Goal: Task Accomplishment & Management: Manage account settings

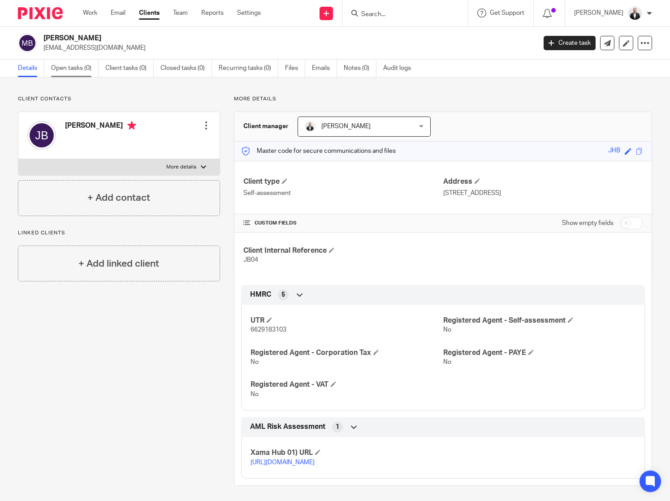
click at [78, 66] on link "Open tasks (0)" at bounding box center [75, 68] width 48 height 17
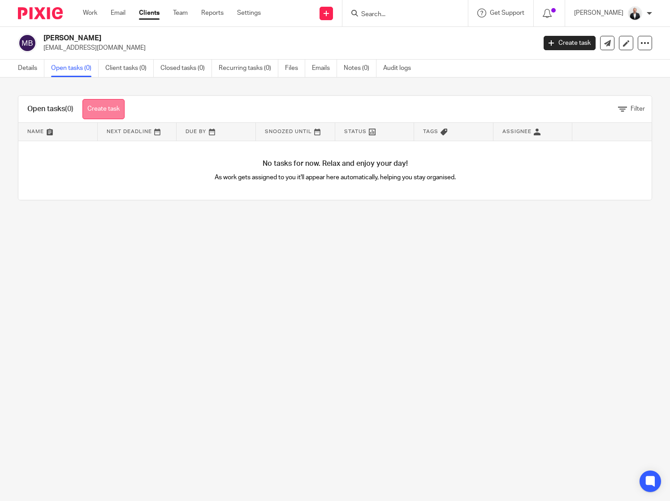
click at [110, 106] on link "Create task" at bounding box center [103, 109] width 42 height 20
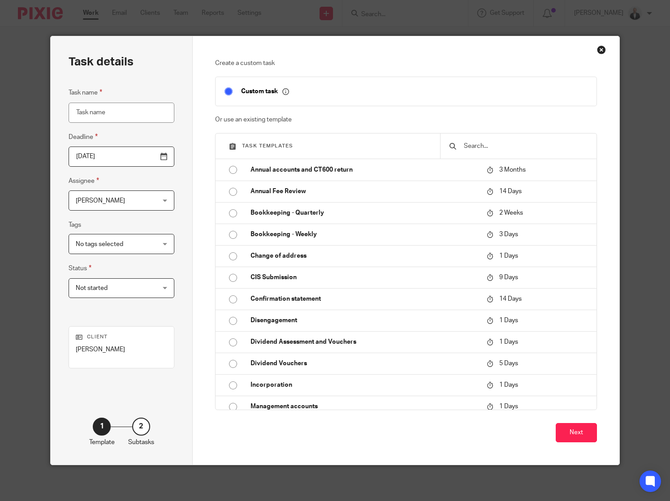
scroll to position [321, 0]
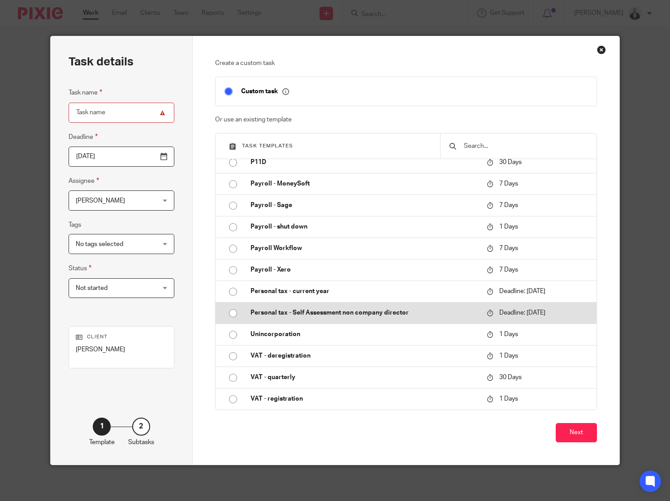
click at [329, 312] on p "Personal tax - Self Assessment non company director" at bounding box center [364, 312] width 227 height 9
type input "2025-11-30"
type input "Personal tax - Self Assessment non company director - 2025-2026"
checkbox input "false"
radio input "true"
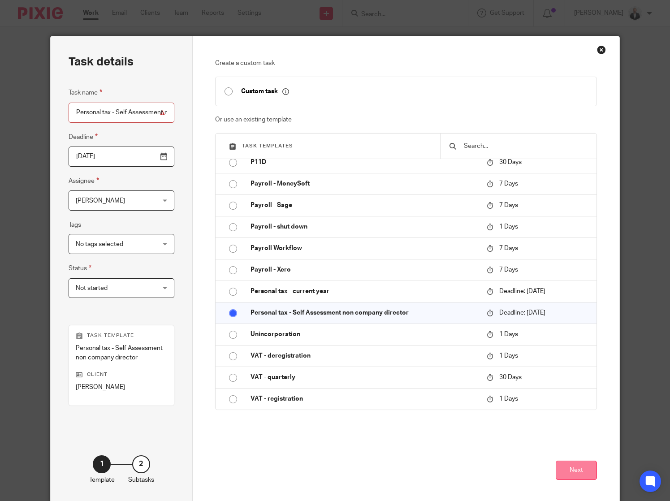
click at [590, 476] on button "Next" at bounding box center [576, 470] width 41 height 19
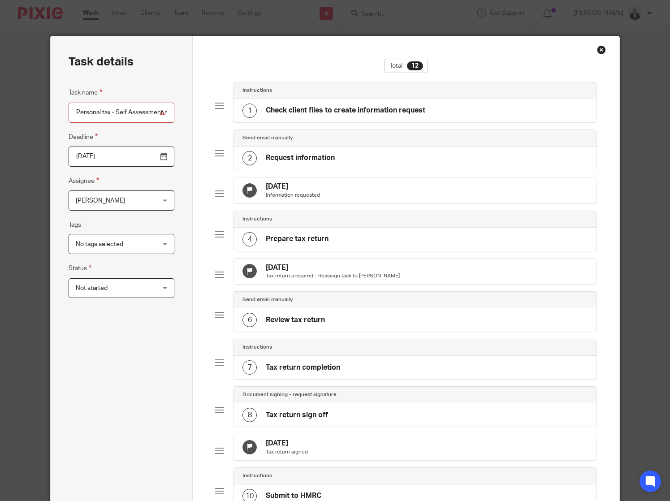
scroll to position [0, 97]
drag, startPoint x: 133, startPoint y: 110, endPoint x: 235, endPoint y: 110, distance: 102.2
click at [235, 110] on div "Task details Task name Personal tax - Self Assessment non company director - 20…" at bounding box center [335, 373] width 569 height 674
click at [112, 379] on div "Task name Personal tax - Self Assessment non company director - 2025-2026 Deadl…" at bounding box center [122, 300] width 106 height 427
drag, startPoint x: 151, startPoint y: 113, endPoint x: 227, endPoint y: 109, distance: 76.7
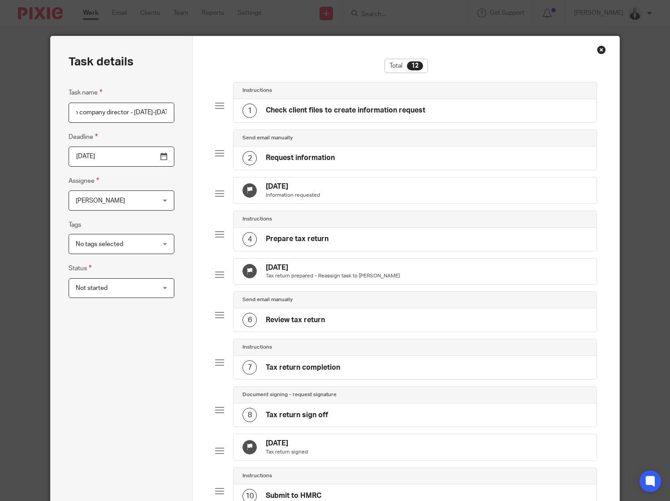
click at [227, 109] on div "Task details Task name Personal tax - Self Assessment non company director - 20…" at bounding box center [335, 373] width 569 height 674
click at [130, 114] on input "Personal tax - Self Assessment non company director - 2025-2026" at bounding box center [122, 113] width 106 height 20
drag, startPoint x: 132, startPoint y: 110, endPoint x: 172, endPoint y: 108, distance: 40.4
click at [172, 108] on div "Task details Task name Personal tax - Self Assessment non company director - 20…" at bounding box center [122, 373] width 142 height 674
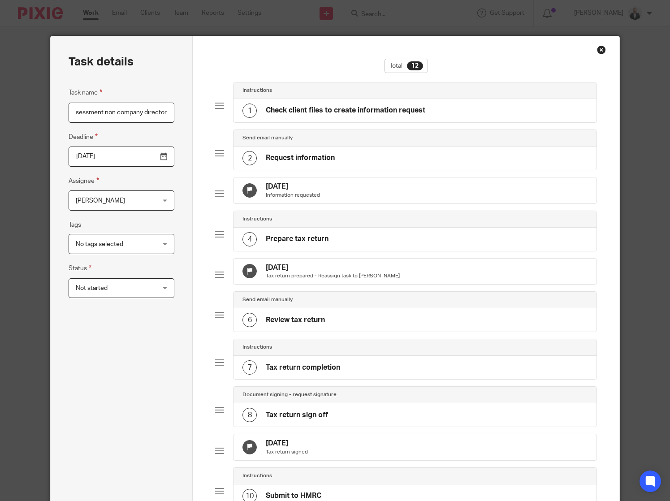
type input "Personal tax - Self Assessment non company director"
click at [151, 397] on div "Task name Personal tax - Self Assessment non company director Deadline 2025-11-…" at bounding box center [122, 300] width 106 height 427
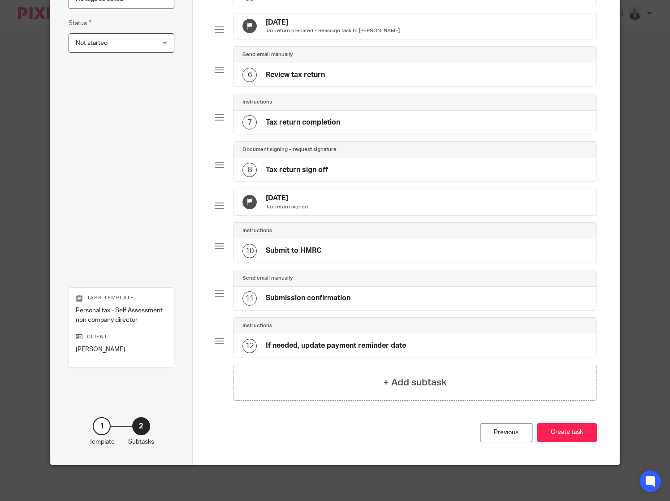
scroll to position [0, 0]
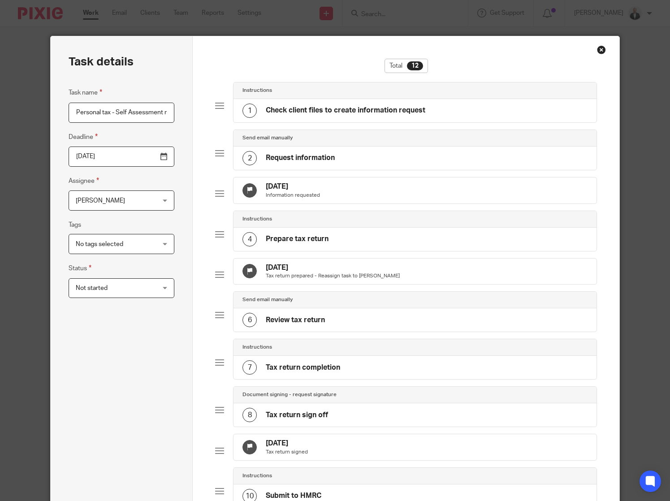
click at [597, 47] on div "Close this dialog window" at bounding box center [601, 49] width 9 height 9
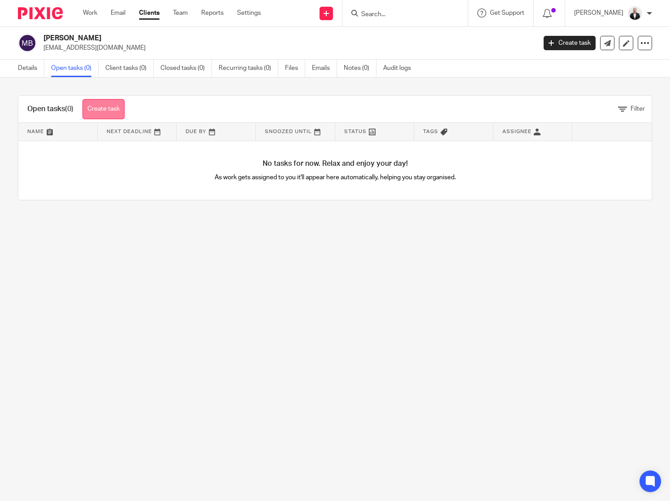
click at [118, 108] on link "Create task" at bounding box center [103, 109] width 42 height 20
click at [258, 12] on link "Settings" at bounding box center [249, 13] width 24 height 9
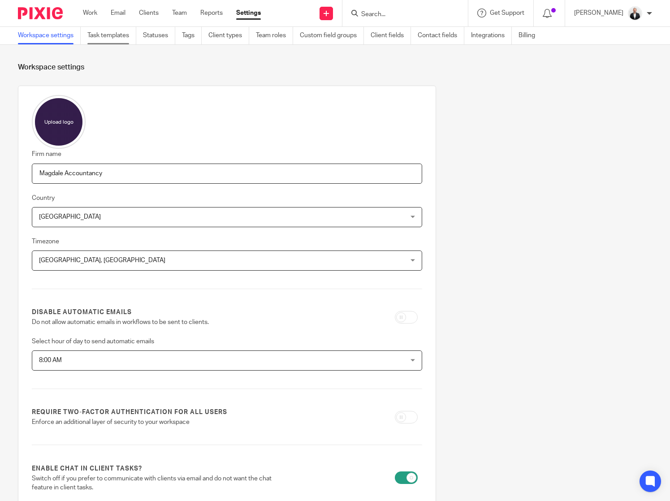
click at [129, 35] on link "Task templates" at bounding box center [111, 35] width 49 height 17
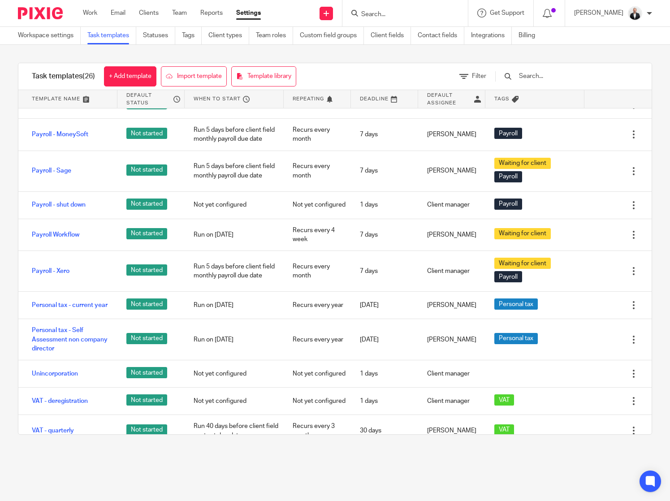
scroll to position [531, 0]
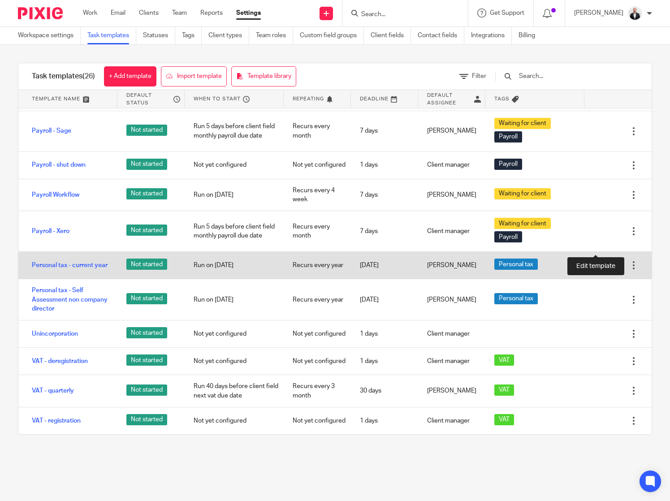
click at [602, 261] on icon at bounding box center [606, 265] width 9 height 9
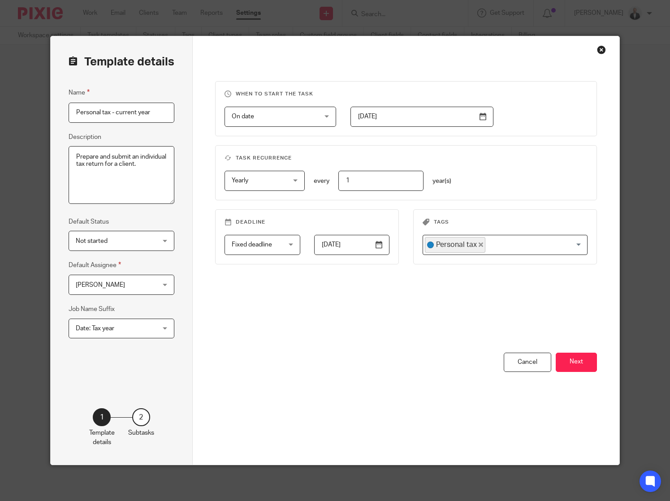
click at [600, 51] on div "Close this dialog window" at bounding box center [601, 49] width 9 height 9
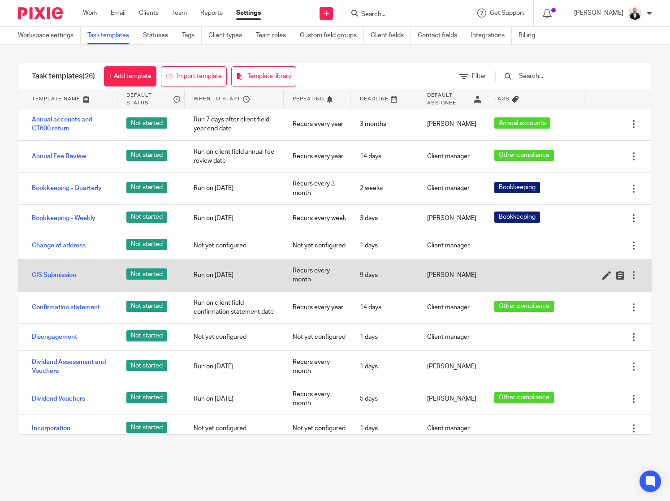
scroll to position [531, 0]
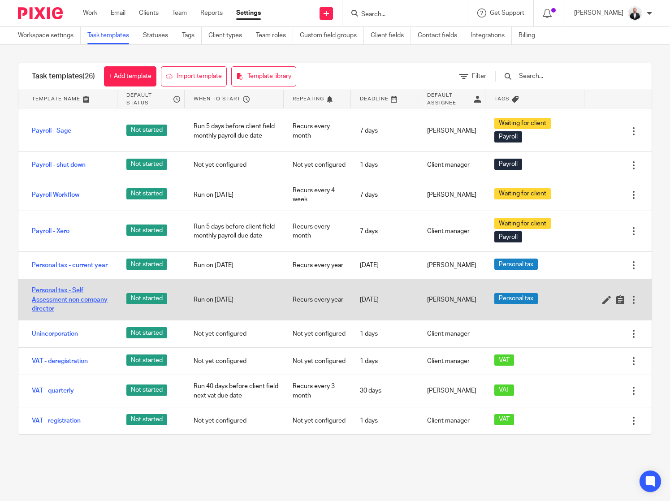
click at [62, 286] on link "Personal tax - Self Assessment non company director" at bounding box center [70, 299] width 77 height 27
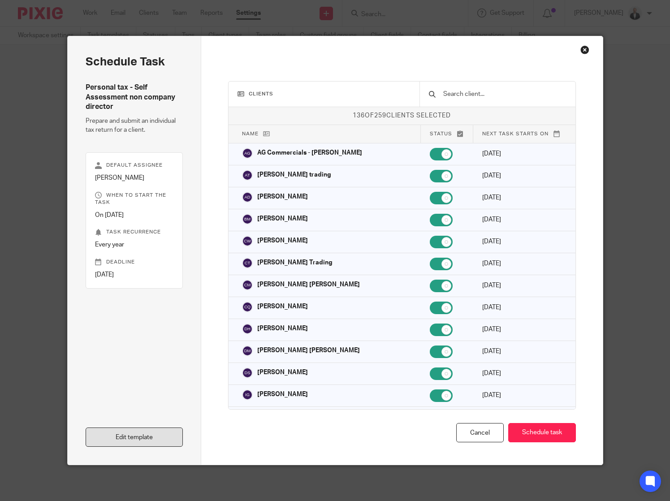
click at [116, 429] on link "Edit template" at bounding box center [135, 437] width 98 height 19
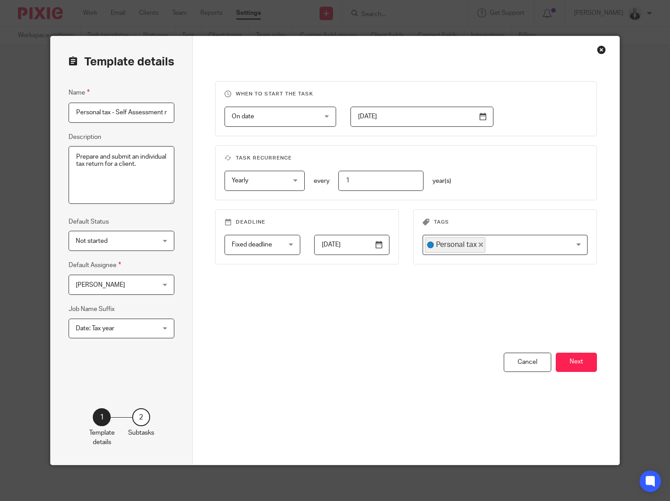
scroll to position [0, 61]
click at [130, 331] on span "Date: Tax year" at bounding box center [115, 328] width 78 height 19
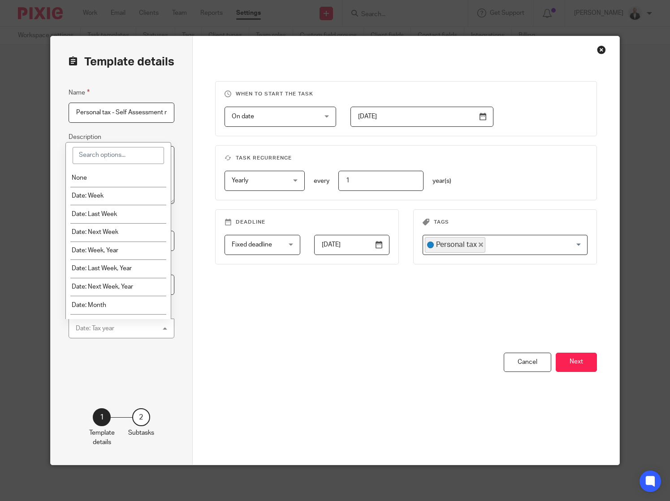
click at [130, 331] on div "Date: Tax year Date: Tax year" at bounding box center [122, 329] width 106 height 20
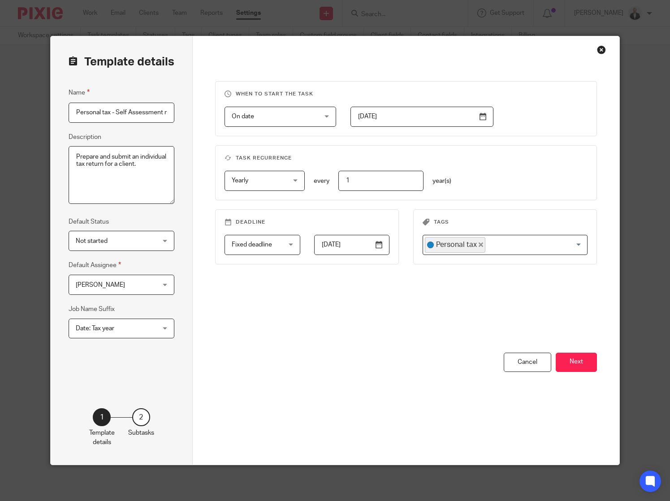
click at [160, 331] on div "Date: Tax year Date: Tax year" at bounding box center [122, 329] width 106 height 20
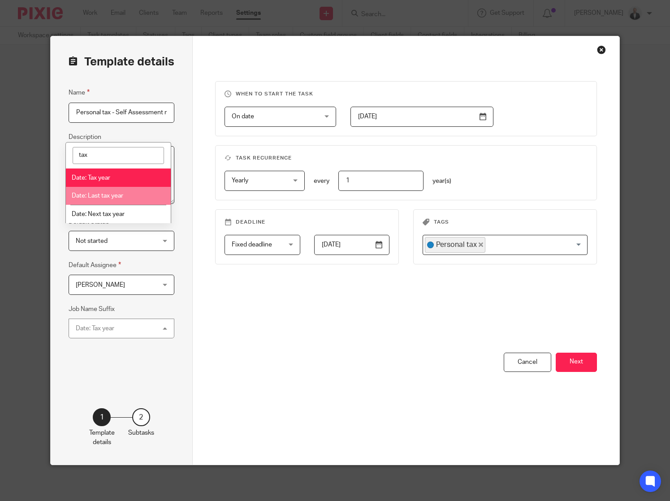
type input "tax"
click at [118, 198] on span "Date: Last tax year" at bounding box center [98, 196] width 52 height 6
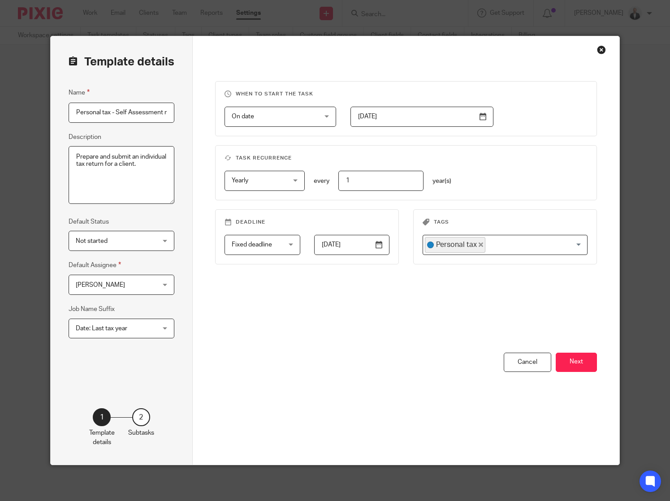
click at [292, 390] on div "You have unsaved changes Cancel Next" at bounding box center [406, 409] width 382 height 112
click at [586, 371] on button "Next" at bounding box center [576, 362] width 41 height 19
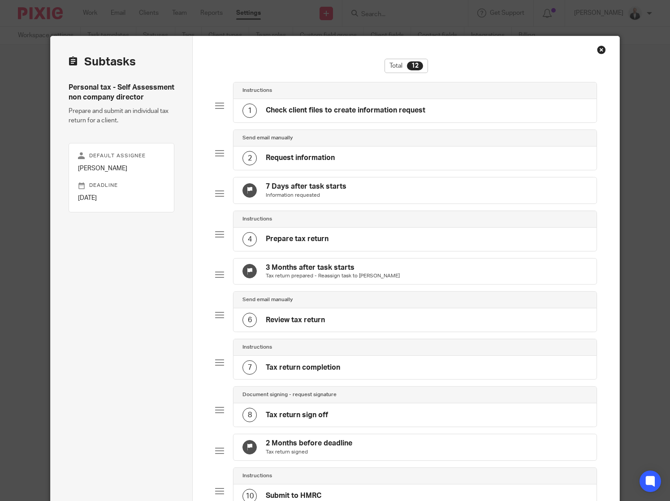
scroll to position [267, 0]
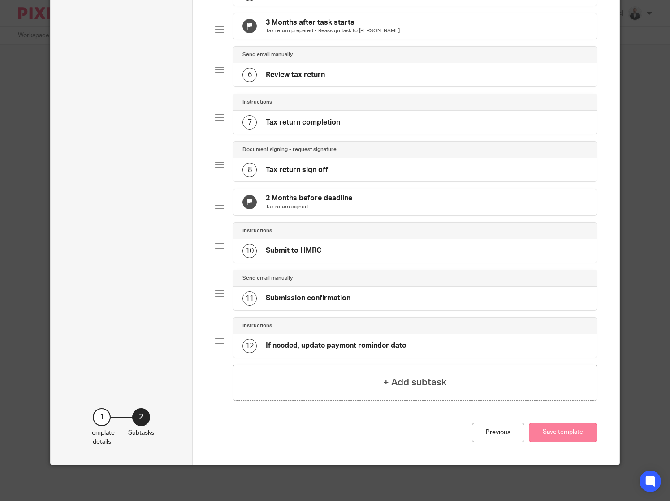
click at [565, 434] on button "Save template" at bounding box center [563, 432] width 68 height 19
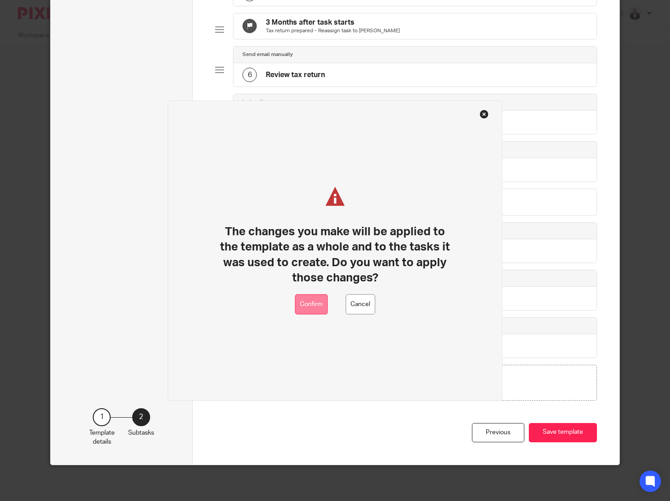
click at [315, 304] on button "Confirm" at bounding box center [311, 304] width 33 height 20
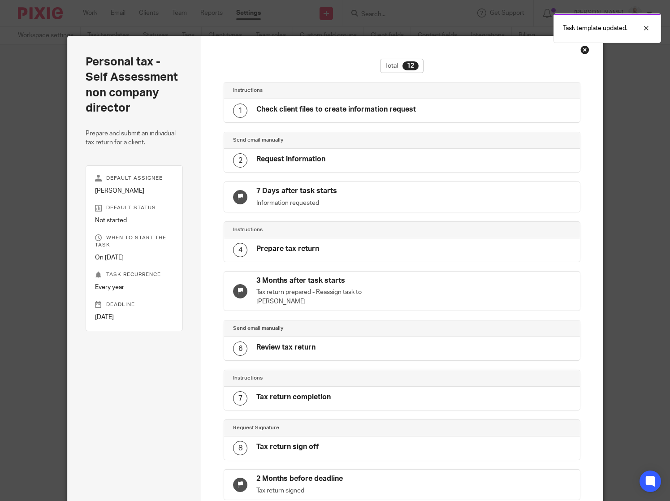
click at [584, 51] on div "Close this dialog window" at bounding box center [584, 49] width 9 height 9
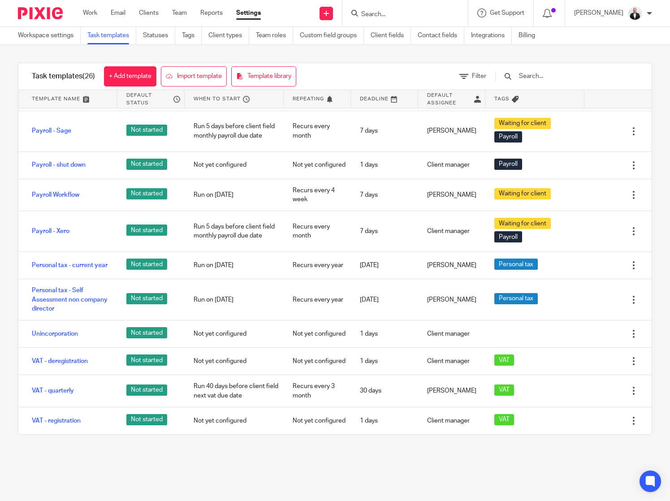
scroll to position [531, 0]
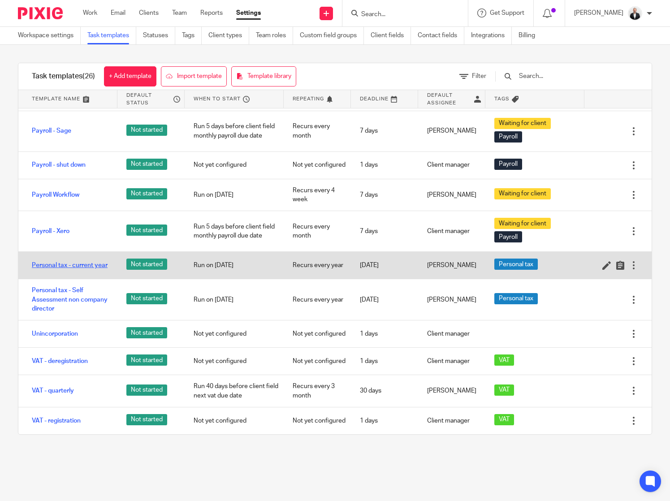
click at [58, 261] on link "Personal tax - current year" at bounding box center [70, 265] width 76 height 9
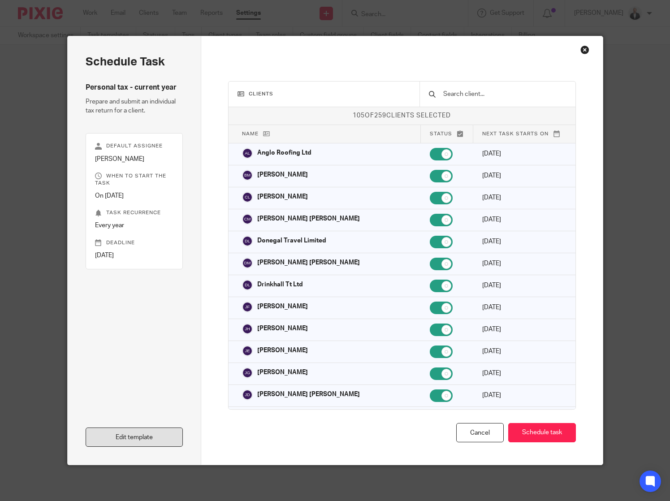
click at [167, 442] on link "Edit template" at bounding box center [135, 437] width 98 height 19
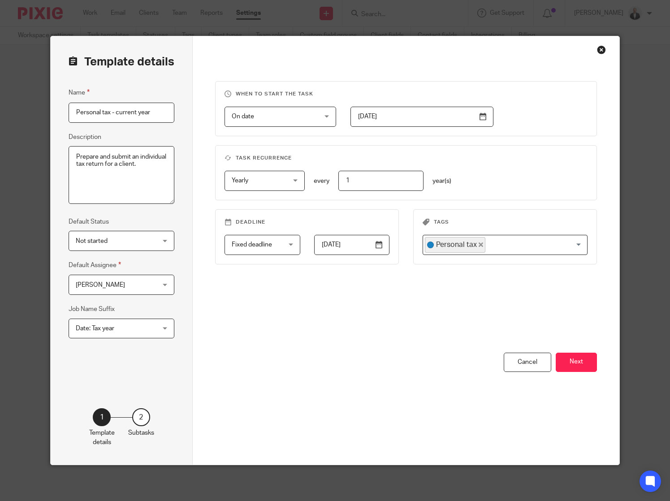
click at [132, 328] on span "Date: Tax year" at bounding box center [115, 328] width 78 height 19
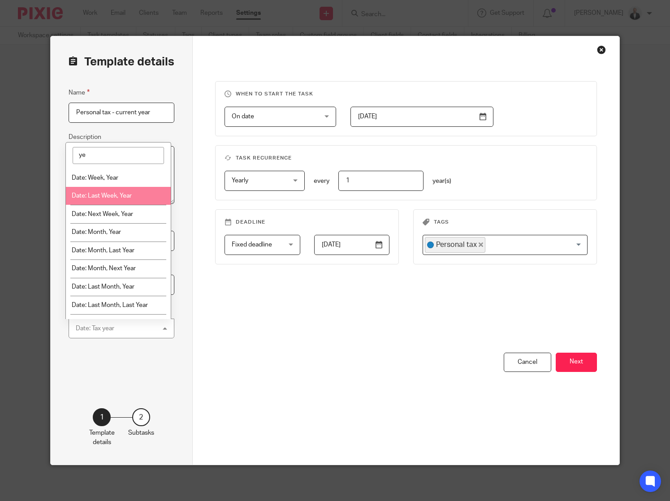
type input "y"
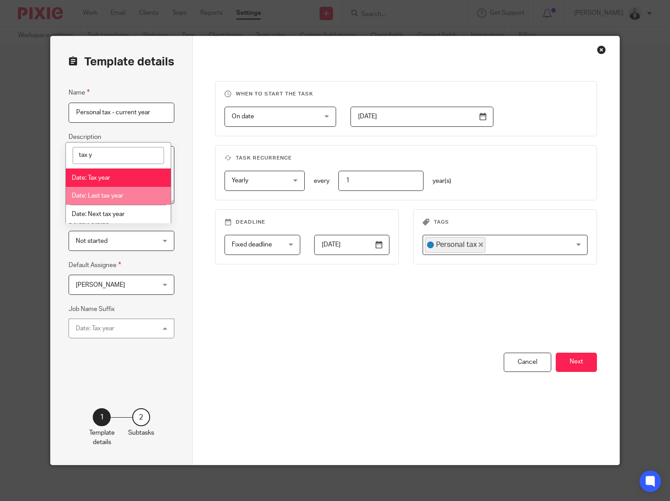
type input "tax y"
click at [128, 190] on li "Date: Last tax year" at bounding box center [118, 196] width 105 height 18
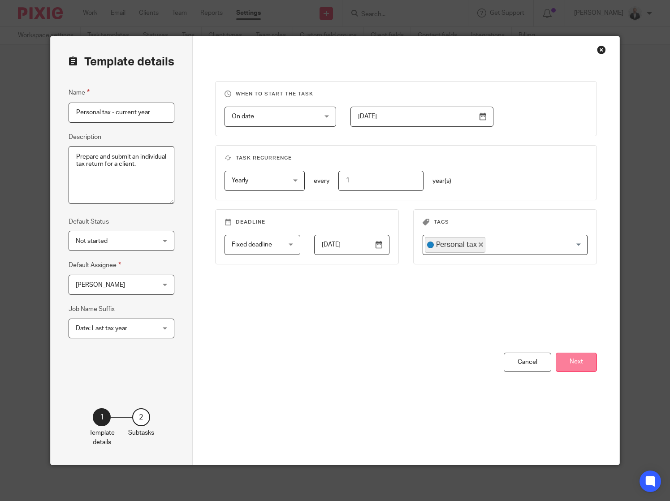
click at [590, 362] on button "Next" at bounding box center [576, 362] width 41 height 19
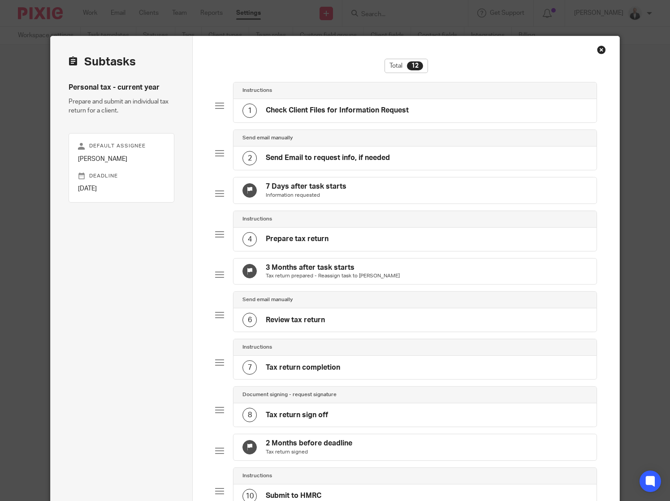
scroll to position [267, 0]
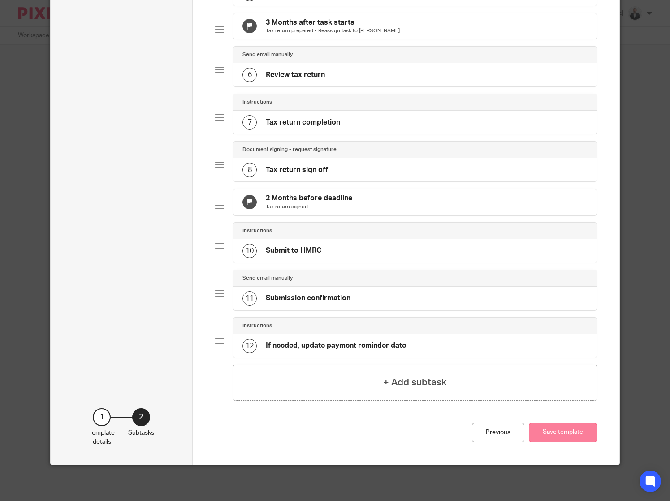
click at [573, 438] on button "Save template" at bounding box center [563, 432] width 68 height 19
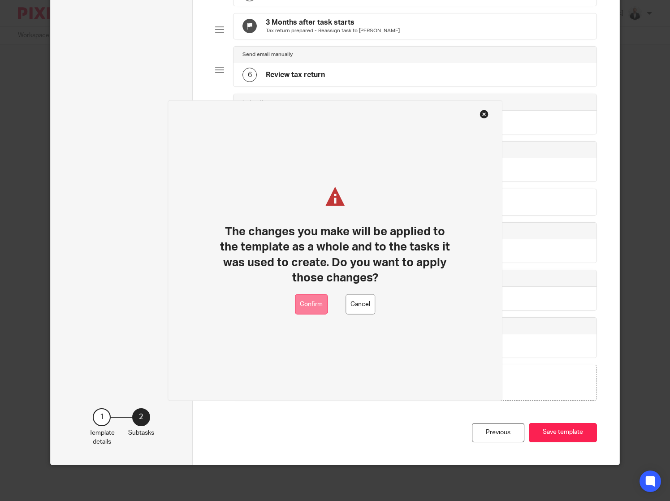
click at [312, 307] on button "Confirm" at bounding box center [311, 304] width 33 height 20
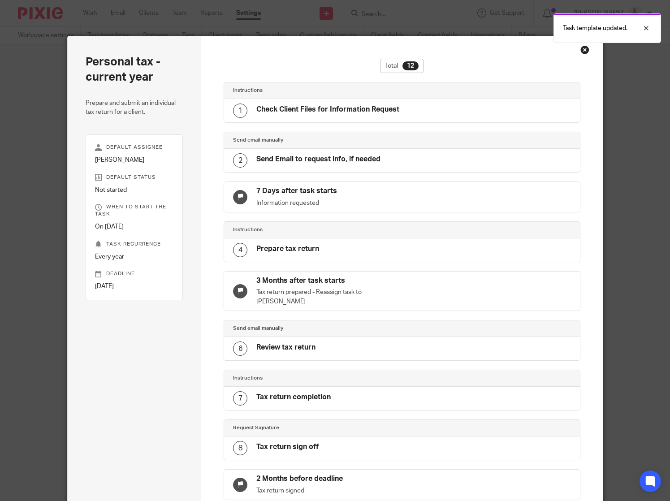
click at [585, 50] on div "Close this dialog window" at bounding box center [584, 49] width 9 height 9
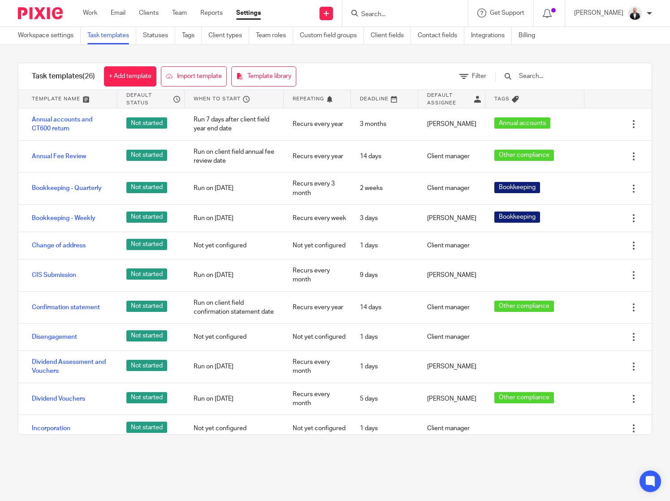
click at [437, 16] on input "Search" at bounding box center [400, 15] width 81 height 8
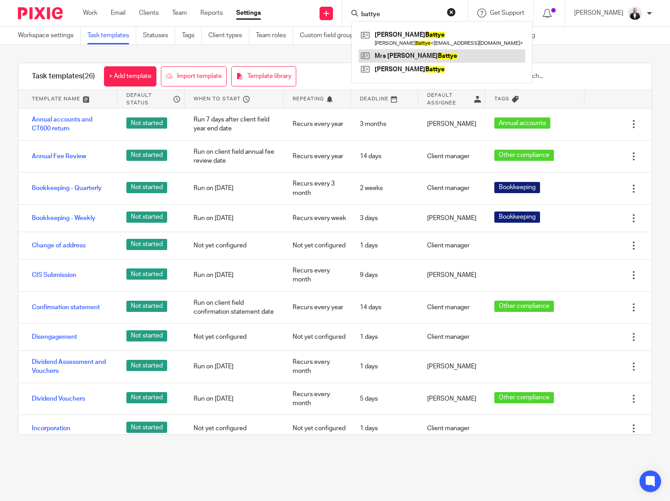
type input "battye"
click at [433, 55] on link at bounding box center [442, 55] width 167 height 13
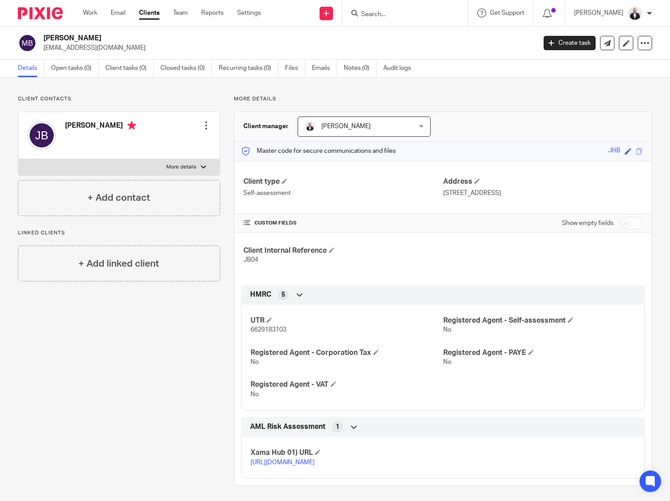
click at [204, 129] on div at bounding box center [206, 125] width 9 height 9
click at [184, 141] on link "Edit contact" at bounding box center [164, 145] width 86 height 13
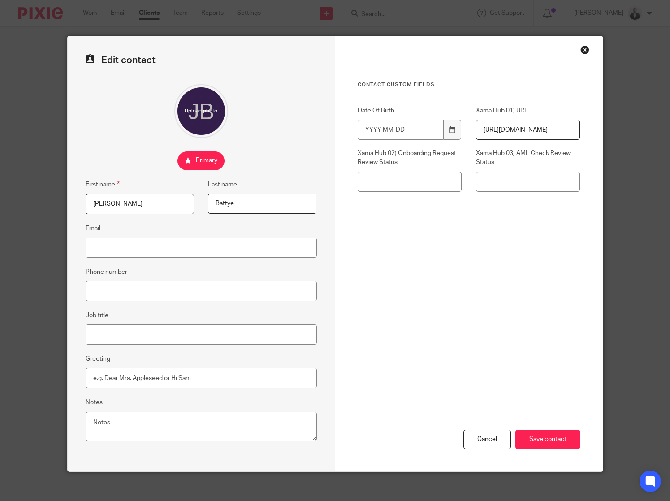
click at [582, 50] on div "Close this dialog window" at bounding box center [584, 49] width 9 height 9
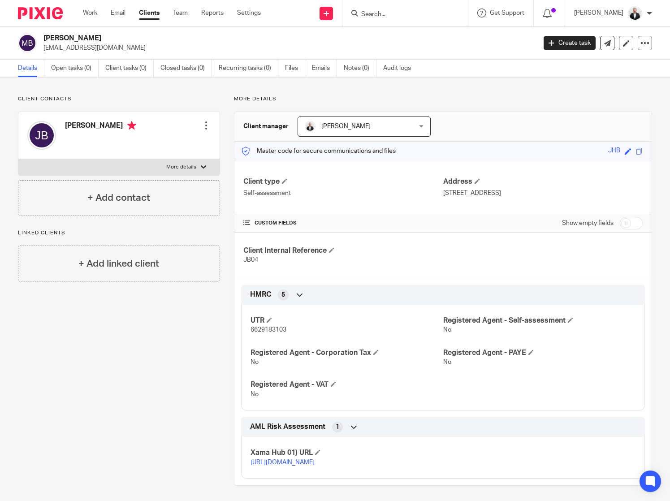
drag, startPoint x: 43, startPoint y: 48, endPoint x: 118, endPoint y: 46, distance: 75.3
click at [118, 46] on div "Mrs Joanne Battye jojo1611@hotmail.co.uk" at bounding box center [274, 43] width 512 height 19
drag, startPoint x: 118, startPoint y: 46, endPoint x: 95, endPoint y: 50, distance: 23.2
copy p "jojo1611@hotmail.co.uk"
click at [202, 124] on div at bounding box center [206, 125] width 9 height 9
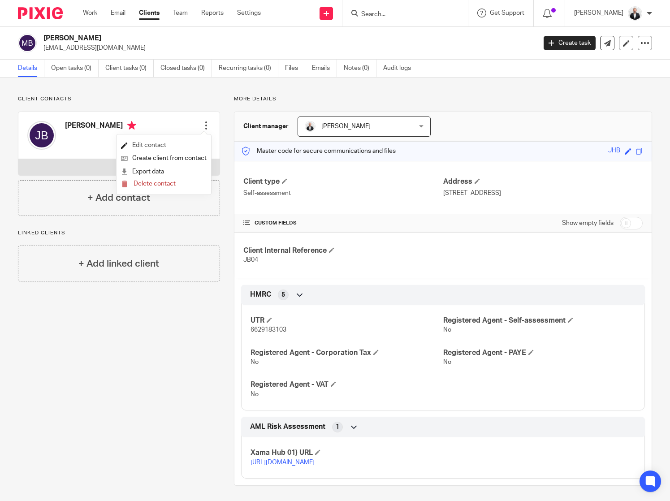
click at [175, 147] on link "Edit contact" at bounding box center [164, 145] width 86 height 13
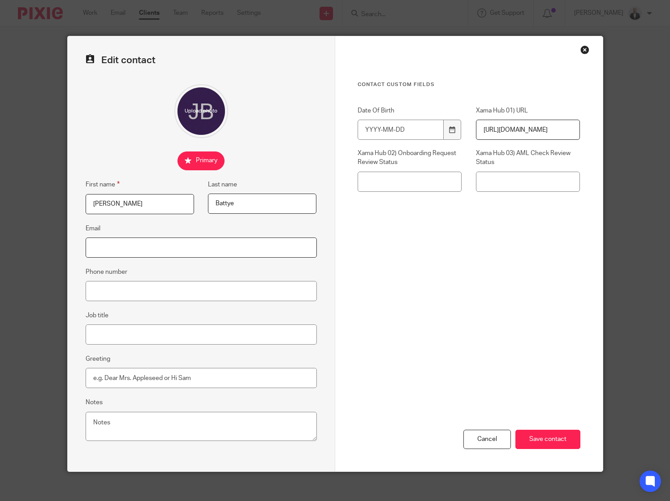
click at [173, 246] on input "Email" at bounding box center [201, 248] width 231 height 20
paste input "[EMAIL_ADDRESS][DOMAIN_NAME]"
type input "jojo1611@hotmail.co.uk"
click at [539, 441] on input "Save contact" at bounding box center [547, 439] width 65 height 19
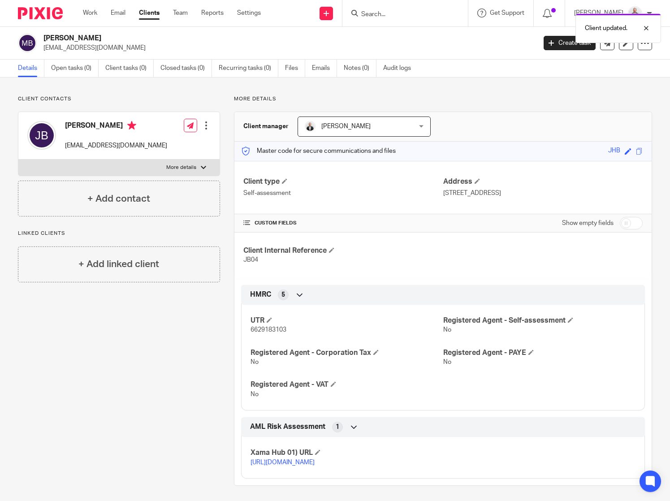
click at [198, 171] on label "More details" at bounding box center [118, 168] width 201 height 16
click at [18, 160] on input "More details" at bounding box center [18, 159] width 0 height 0
checkbox input "true"
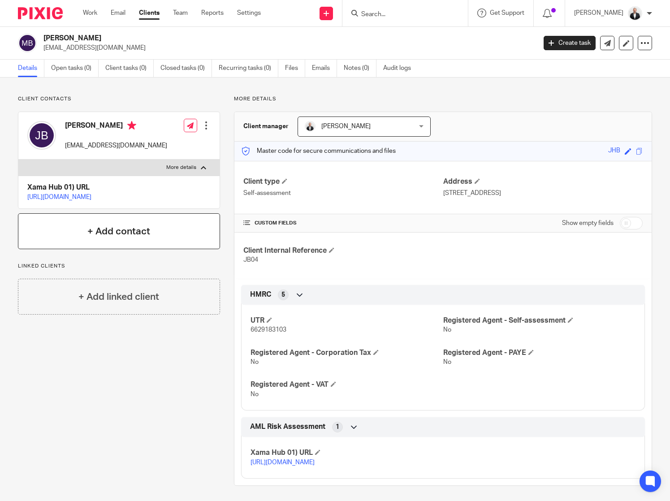
click at [151, 249] on div "+ Add contact" at bounding box center [119, 231] width 202 height 36
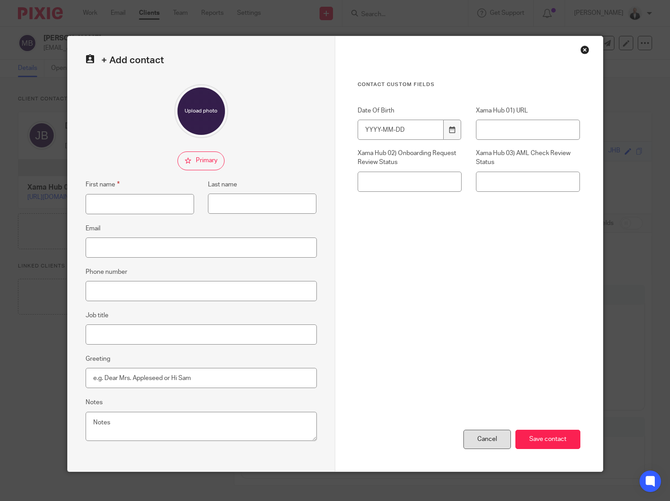
click at [488, 442] on div "Cancel" at bounding box center [487, 439] width 48 height 19
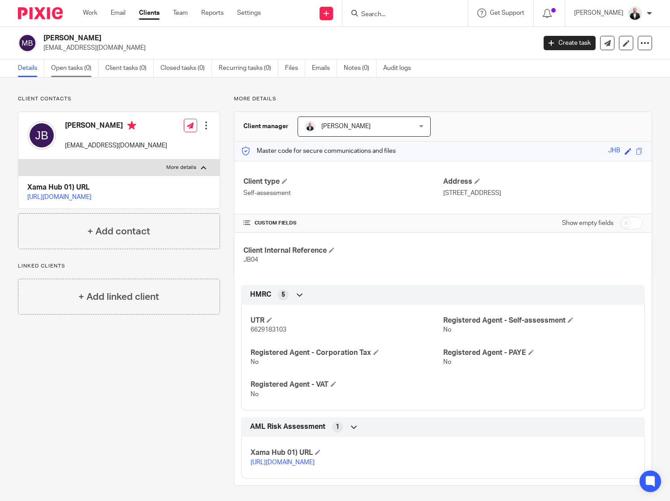
click at [75, 66] on link "Open tasks (0)" at bounding box center [75, 68] width 48 height 17
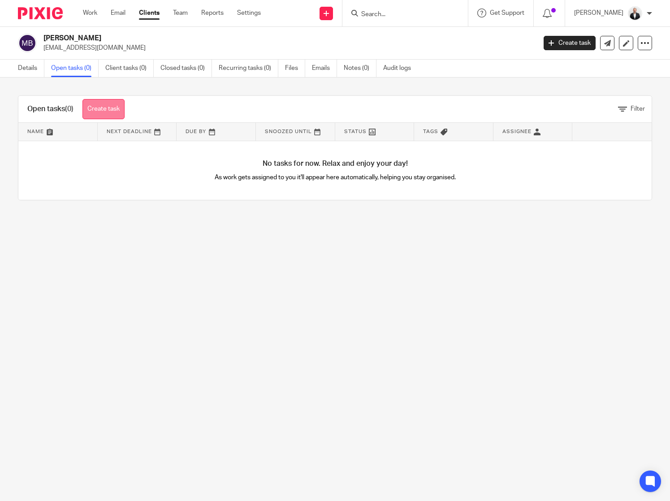
click at [125, 114] on link "Create task" at bounding box center [103, 109] width 42 height 20
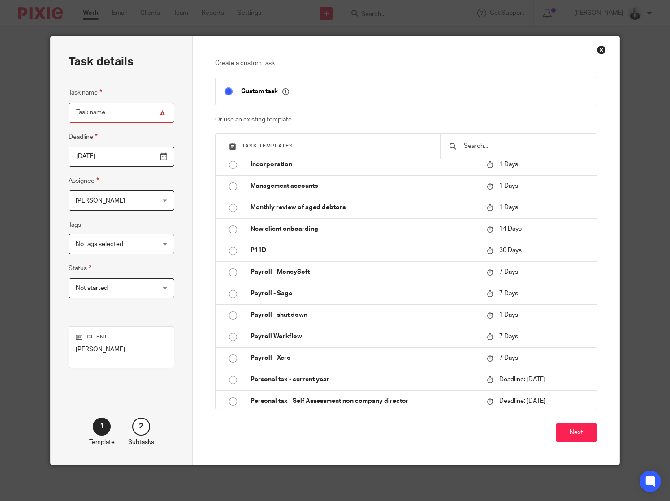
scroll to position [321, 0]
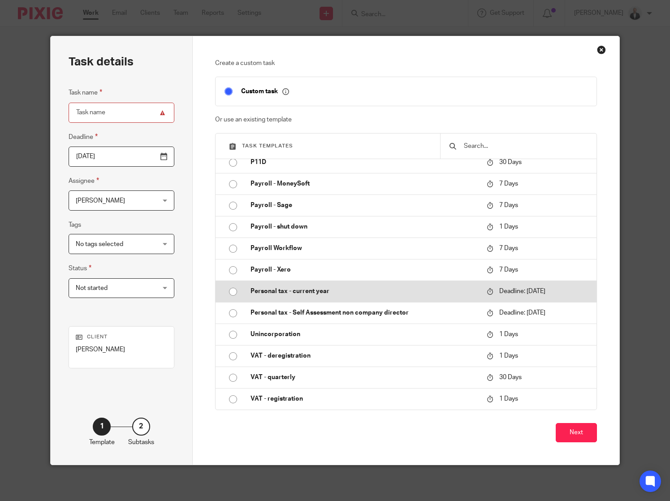
click at [233, 283] on input "radio" at bounding box center [233, 291] width 17 height 17
type input "[DATE]"
type input "Personal tax - current year - [DATE]-[DATE]"
checkbox input "false"
radio input "false"
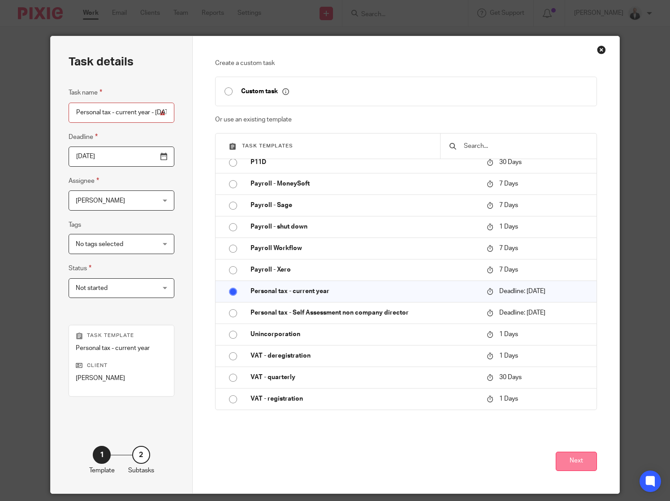
click at [567, 464] on button "Next" at bounding box center [576, 461] width 41 height 19
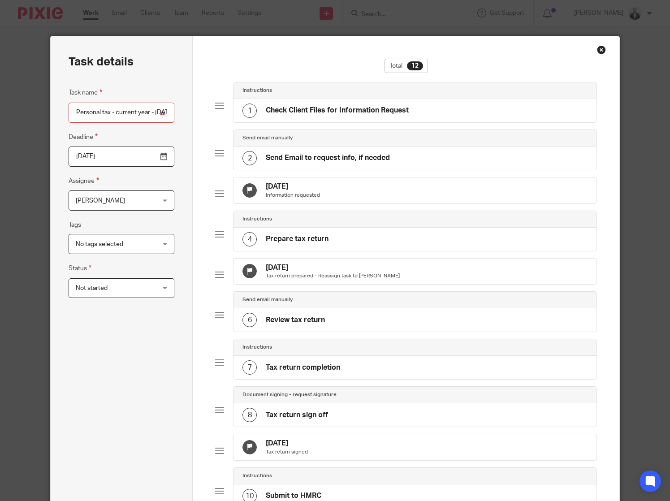
scroll to position [267, 0]
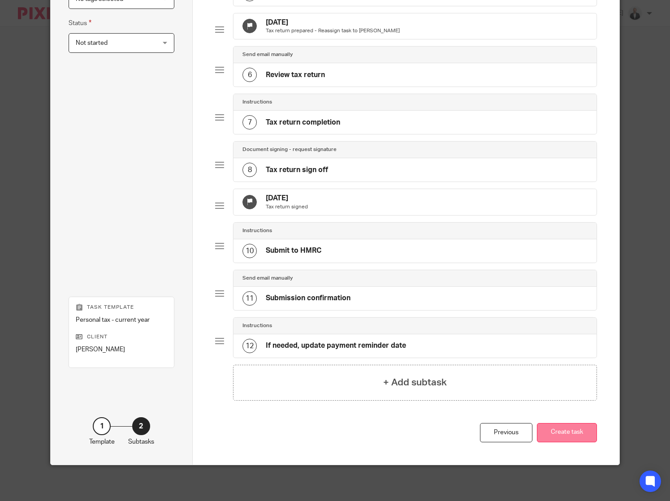
click at [581, 441] on button "Create task" at bounding box center [567, 432] width 60 height 19
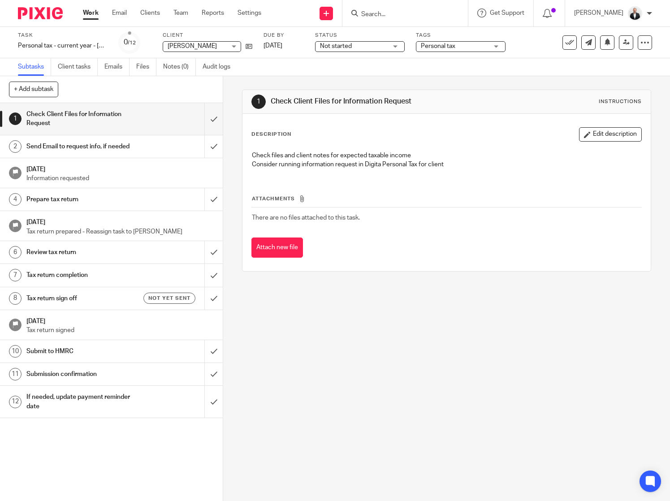
click at [89, 51] on div "Task Personal tax - current year - 2024-2025 Save Personal tax - current year -…" at bounding box center [63, 43] width 90 height 22
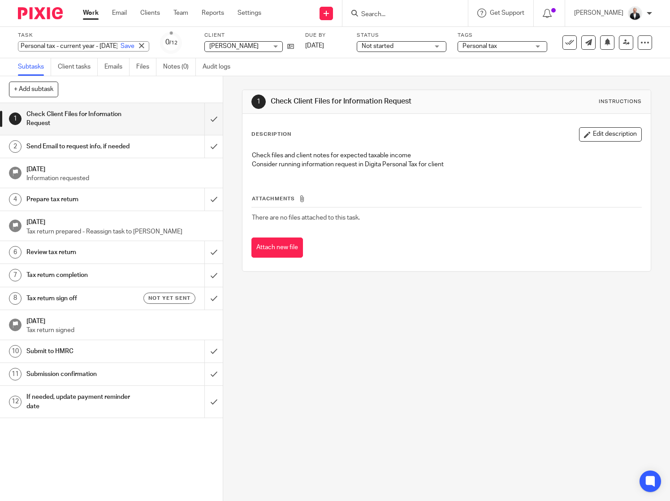
click at [89, 46] on div "Personal tax - current year - 2024-2025 Save Personal tax - current year - 2024…" at bounding box center [83, 46] width 131 height 10
click at [89, 46] on input "Personal tax - current year - [DATE]-[DATE]" at bounding box center [83, 46] width 131 height 10
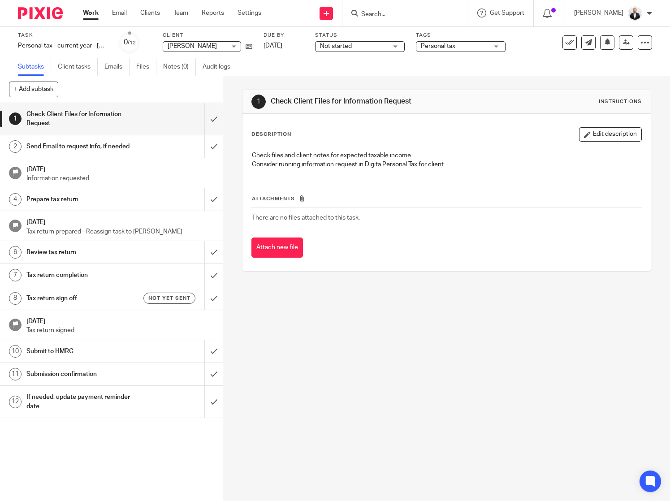
click at [574, 352] on div "1 Check Client Files for Information Request Instructions Description Edit desc…" at bounding box center [446, 288] width 447 height 425
click at [86, 257] on h1 "Review tax return" at bounding box center [82, 252] width 113 height 13
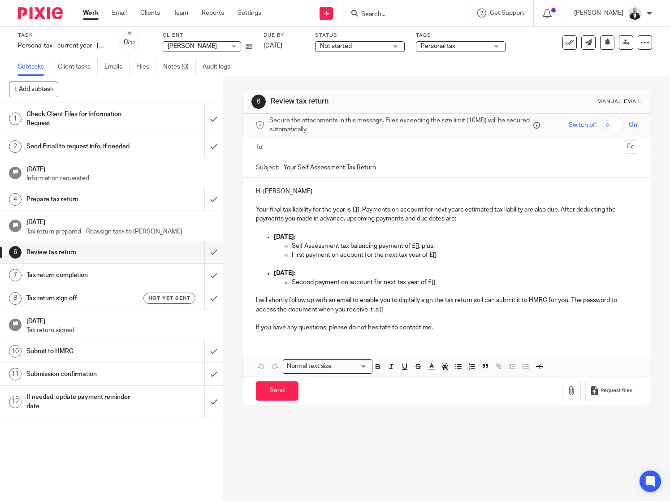
click at [83, 296] on h1 "Tax return sign off" at bounding box center [82, 298] width 113 height 13
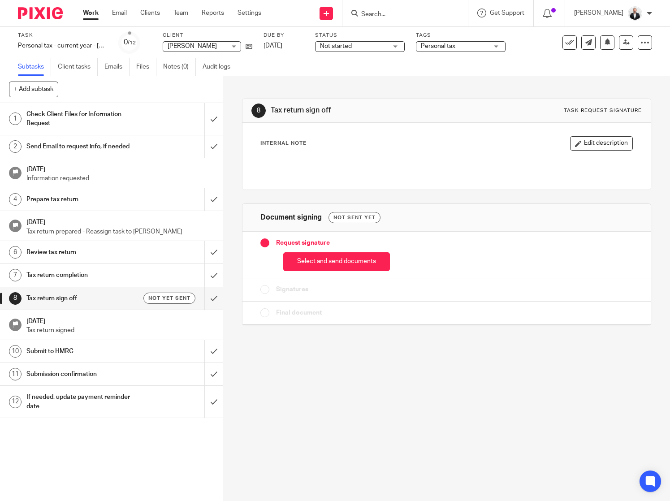
click at [350, 272] on div "Request signature Select and send documents" at bounding box center [446, 255] width 409 height 47
click at [363, 265] on button "Select and send documents" at bounding box center [336, 261] width 107 height 19
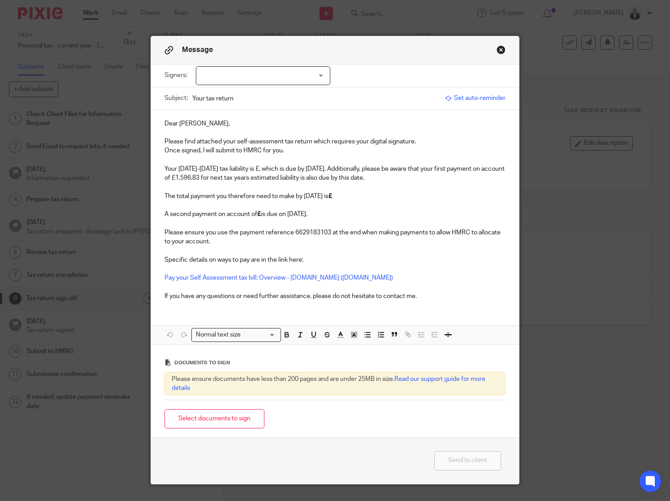
click at [316, 77] on div at bounding box center [263, 75] width 134 height 19
click at [245, 97] on span "[PERSON_NAME]" at bounding box center [232, 94] width 49 height 6
checkbox input "true"
click at [399, 77] on div "Signers: [PERSON_NAME] [PERSON_NAME] (1 selected)" at bounding box center [334, 76] width 341 height 22
click at [296, 77] on span "[PERSON_NAME]" at bounding box center [253, 76] width 101 height 19
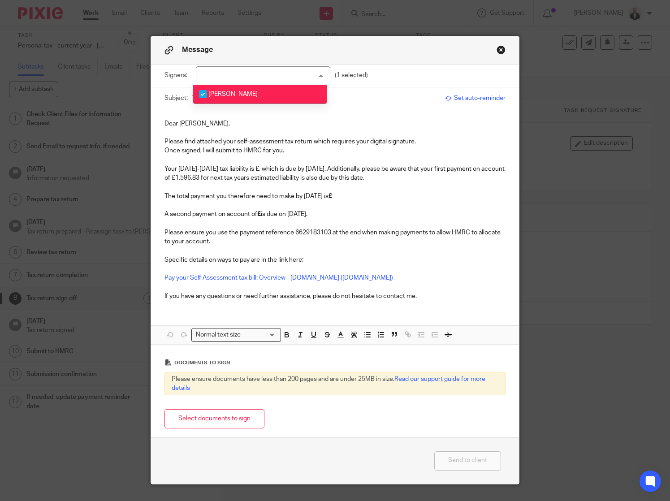
click at [389, 278] on p "Pay your Self Assessment tax bill: Overview - [DOMAIN_NAME] ([DOMAIN_NAME])" at bounding box center [334, 277] width 341 height 9
click at [325, 233] on p "Please ensure you use the payment reference 6629183103 at the end when making p…" at bounding box center [334, 237] width 341 height 18
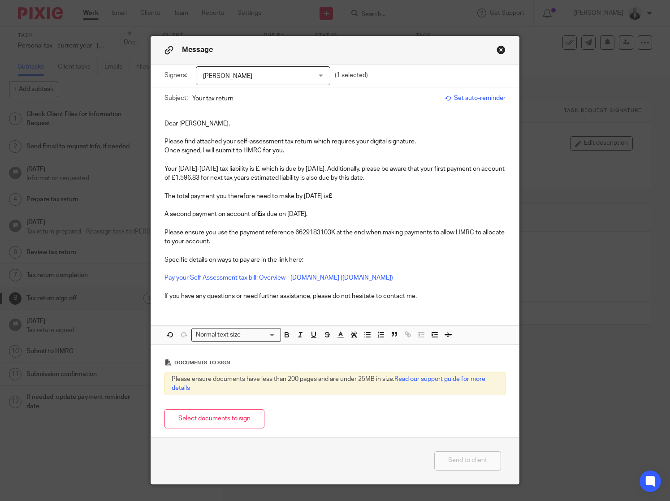
click at [497, 50] on button "Close modal" at bounding box center [501, 49] width 9 height 9
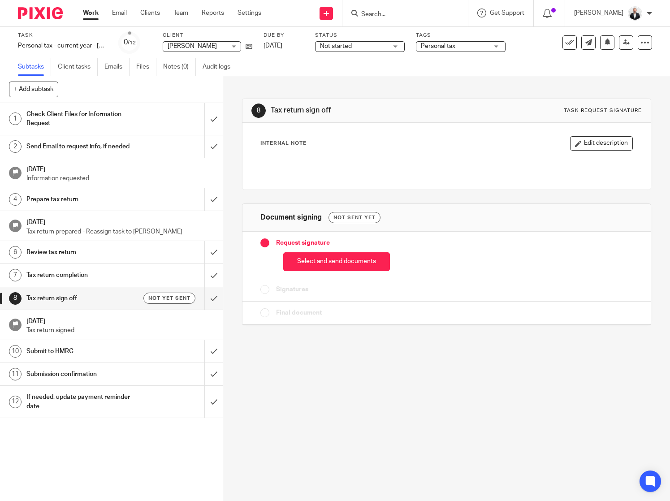
click at [69, 249] on h1 "Review tax return" at bounding box center [82, 252] width 113 height 13
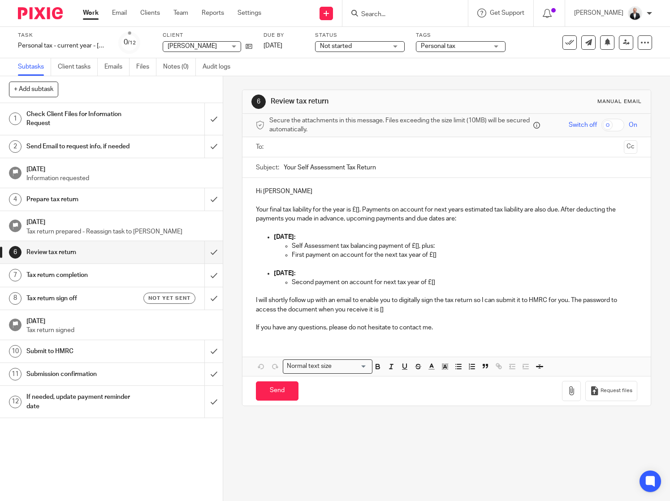
click at [87, 274] on h1 "Tax return completion" at bounding box center [82, 274] width 113 height 13
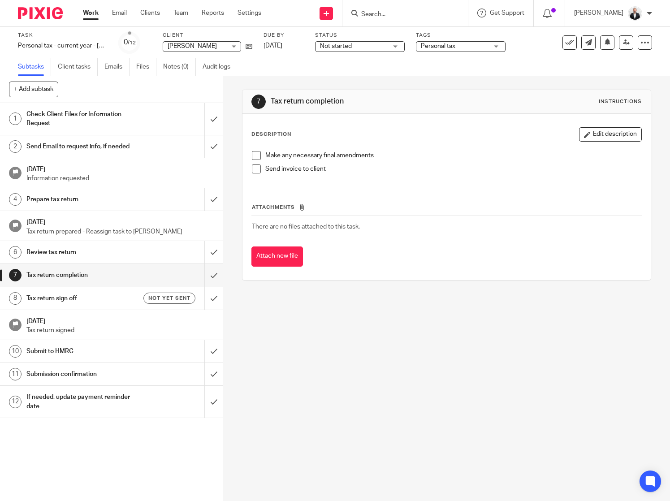
click at [118, 253] on h1 "Review tax return" at bounding box center [82, 252] width 113 height 13
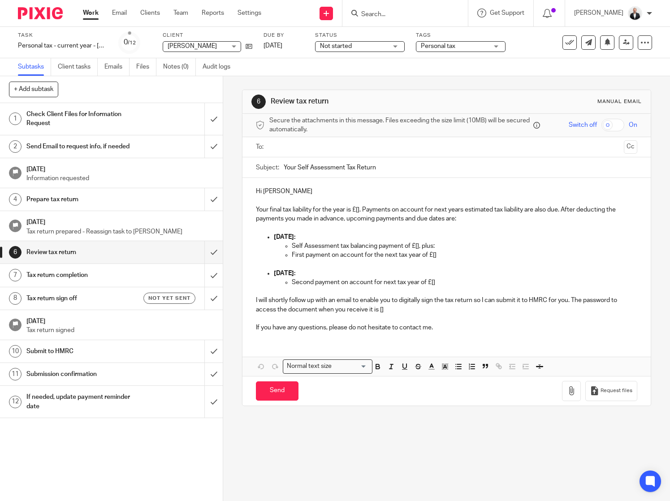
click at [368, 145] on input "text" at bounding box center [446, 147] width 348 height 10
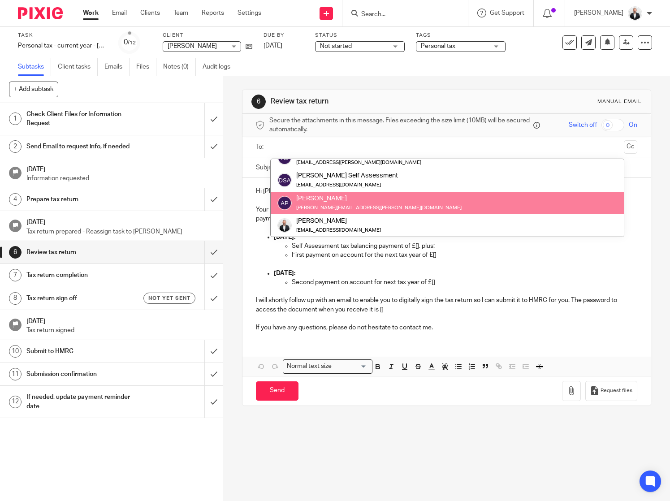
scroll to position [67, 0]
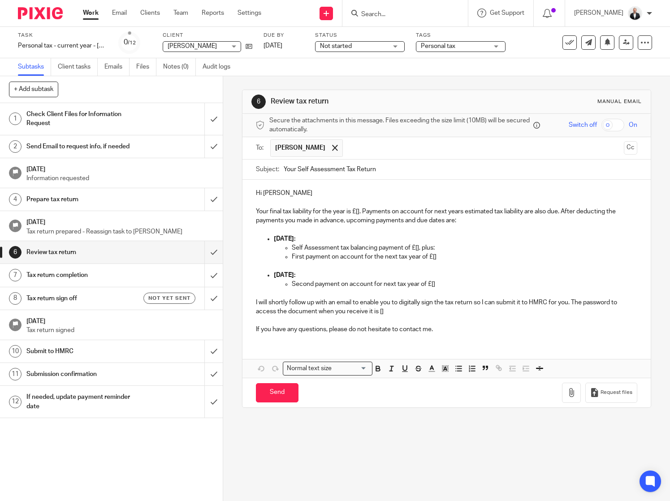
click at [332, 137] on div "[PERSON_NAME]" at bounding box center [447, 148] width 354 height 22
click at [330, 152] on div at bounding box center [335, 147] width 10 height 13
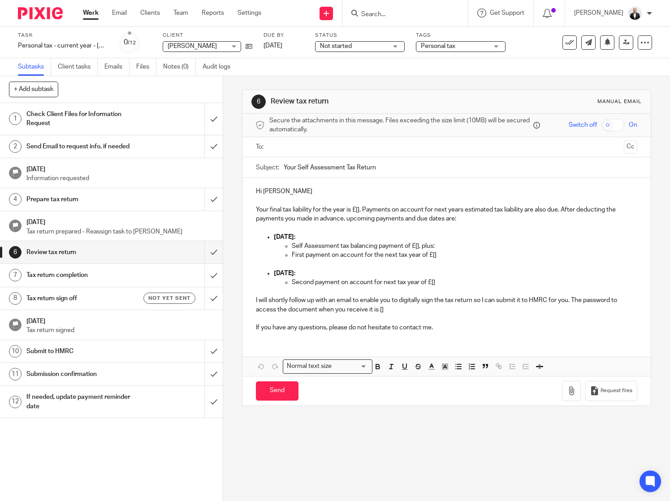
click at [321, 147] on input "text" at bounding box center [446, 147] width 348 height 10
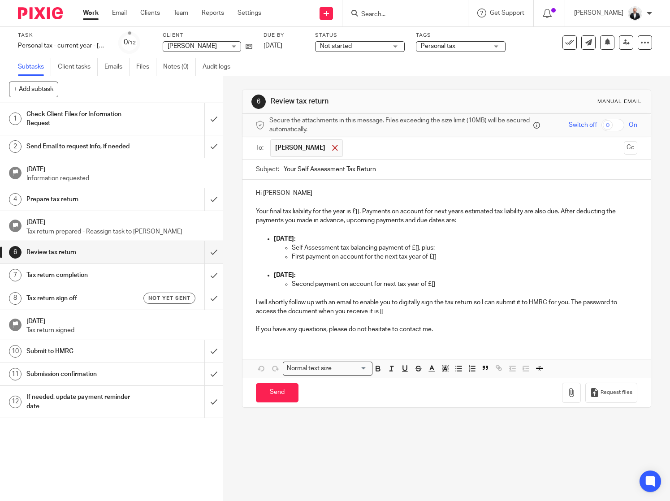
click at [335, 145] on div at bounding box center [335, 147] width 10 height 13
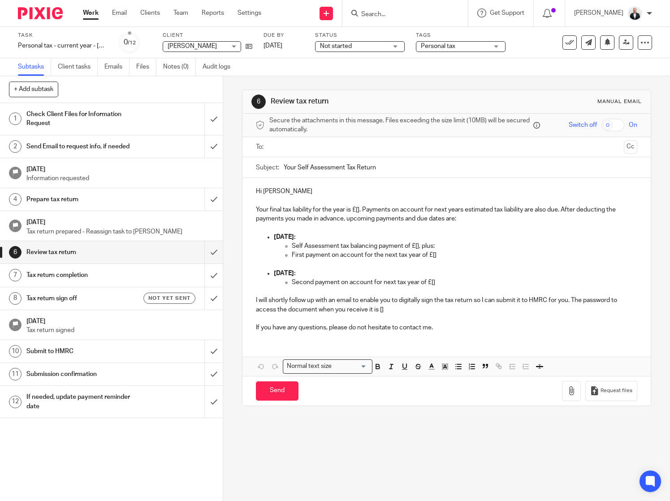
click at [352, 151] on input "text" at bounding box center [446, 147] width 348 height 10
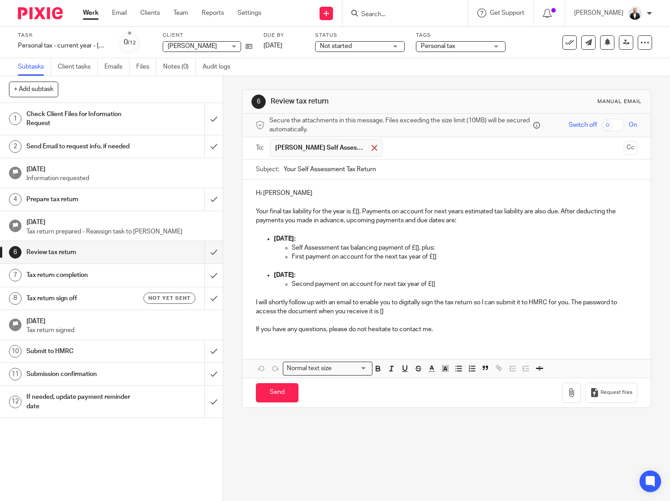
click at [372, 149] on span at bounding box center [375, 148] width 6 height 6
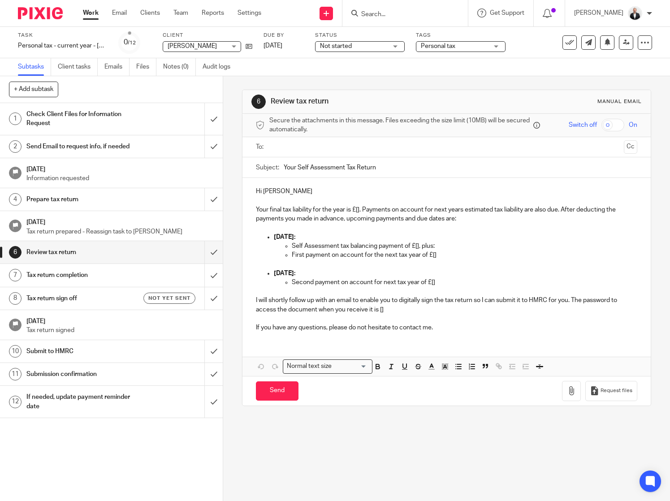
click at [335, 149] on input "text" at bounding box center [446, 147] width 348 height 10
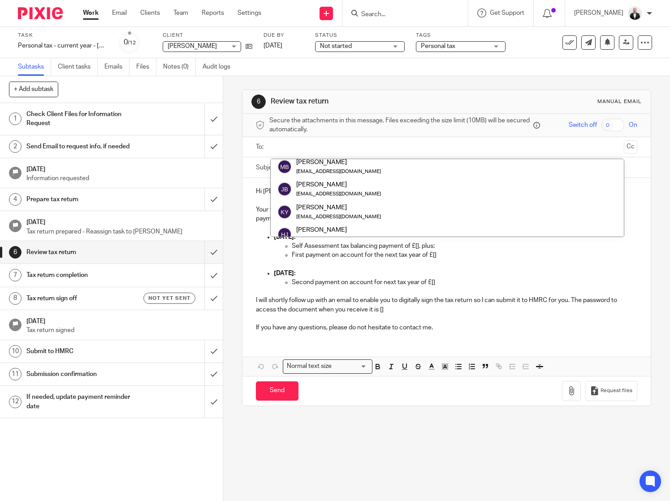
scroll to position [0, 0]
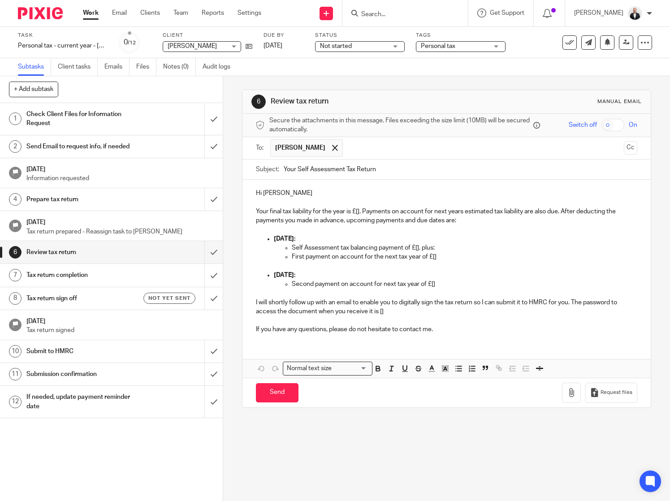
click at [301, 194] on p "Hi [PERSON_NAME]" at bounding box center [447, 193] width 382 height 9
click at [247, 46] on icon at bounding box center [249, 46] width 7 height 7
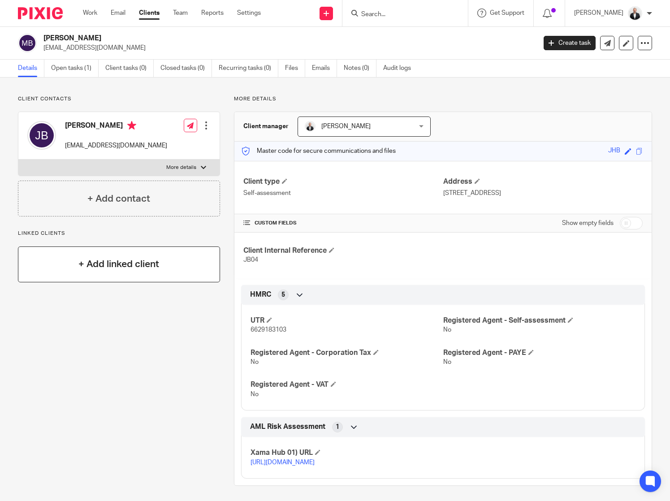
click at [98, 257] on div "+ Add linked client" at bounding box center [119, 264] width 202 height 36
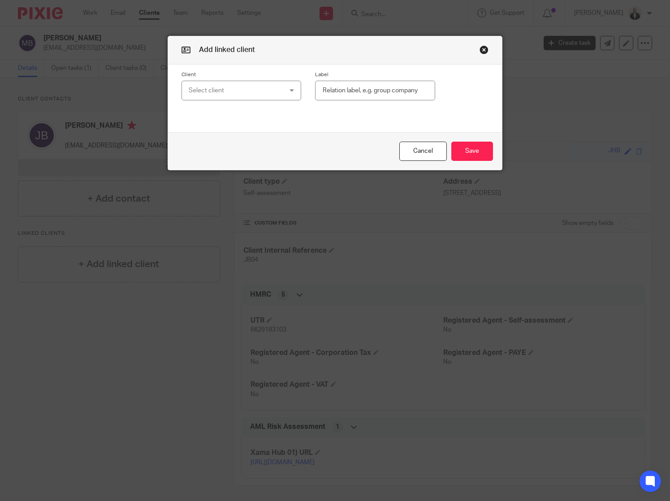
click at [289, 93] on div "Select client" at bounding box center [242, 91] width 120 height 20
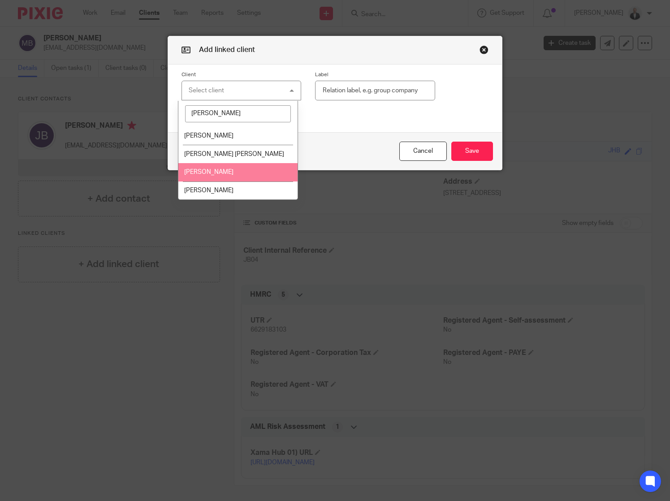
type input "richard"
click at [233, 173] on span "[PERSON_NAME]" at bounding box center [208, 172] width 49 height 6
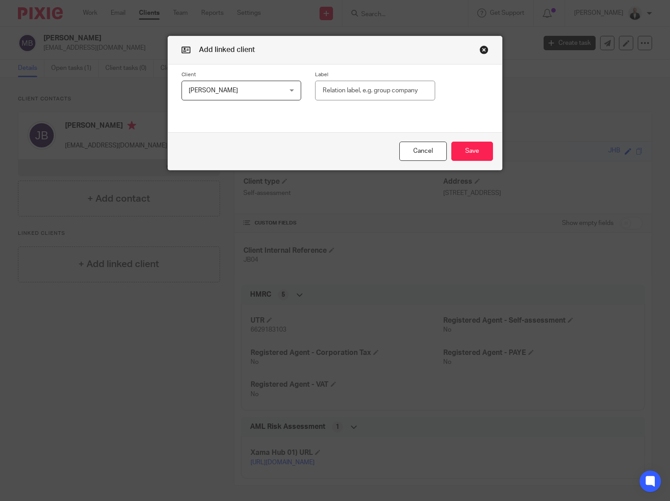
click at [363, 101] on div "Client Mr Richard Battye Mr Richard Battye Adverse Weather Collective Ltd ADW C…" at bounding box center [335, 86] width 334 height 43
click at [370, 91] on input "text" at bounding box center [375, 91] width 120 height 20
type input "Spouse"
click at [476, 153] on button "Save" at bounding box center [472, 151] width 42 height 19
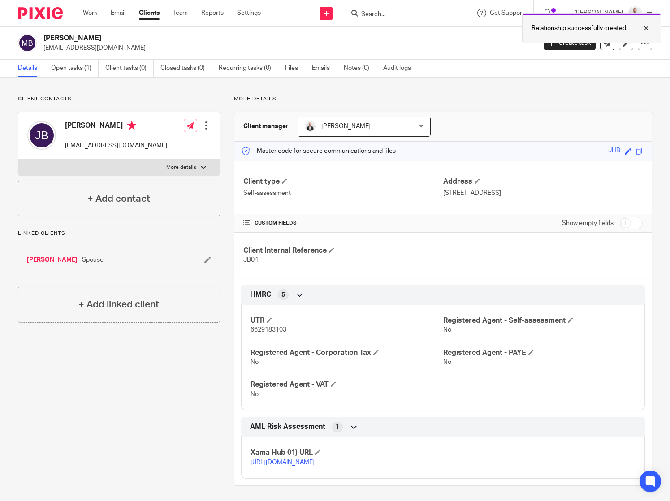
click at [648, 27] on div at bounding box center [639, 28] width 24 height 11
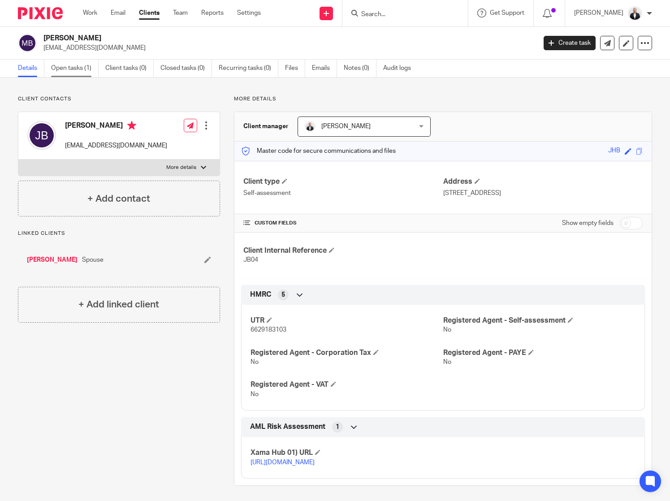
click at [71, 69] on link "Open tasks (1)" at bounding box center [75, 68] width 48 height 17
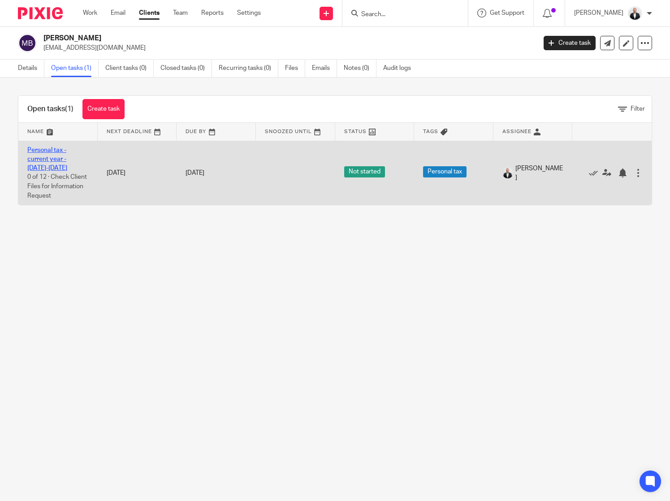
click at [44, 148] on link "Personal tax - current year - [DATE]-[DATE]" at bounding box center [47, 159] width 40 height 25
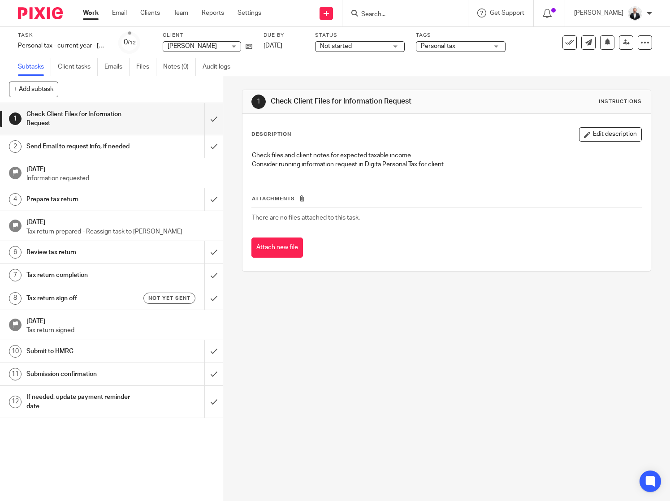
click at [70, 259] on link "6 Review tax return" at bounding box center [102, 252] width 204 height 22
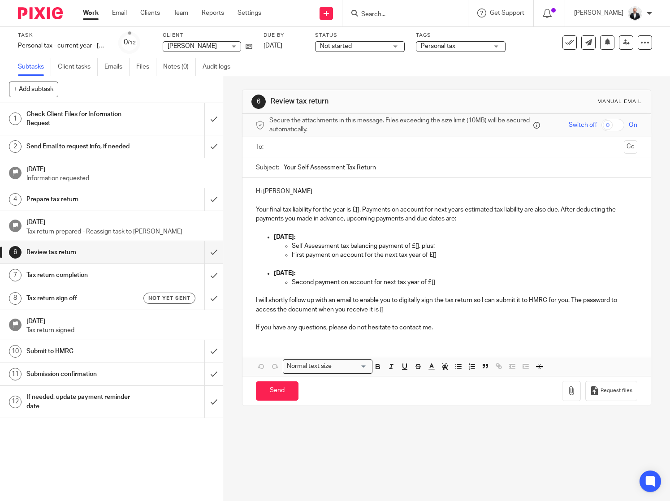
click at [335, 147] on input "text" at bounding box center [446, 147] width 348 height 10
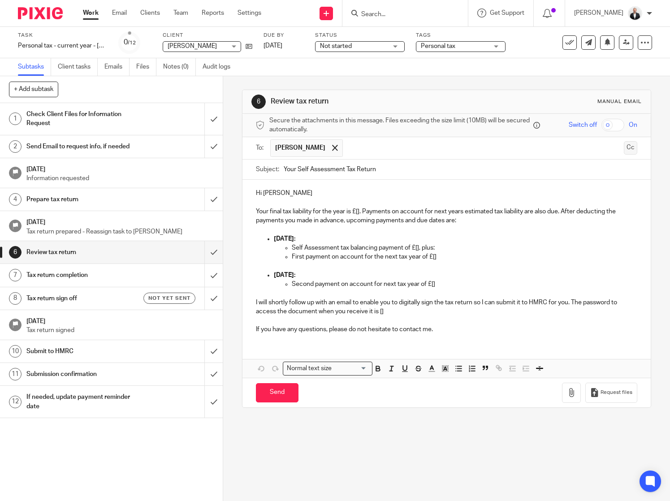
click at [624, 148] on button "Cc" at bounding box center [630, 147] width 13 height 13
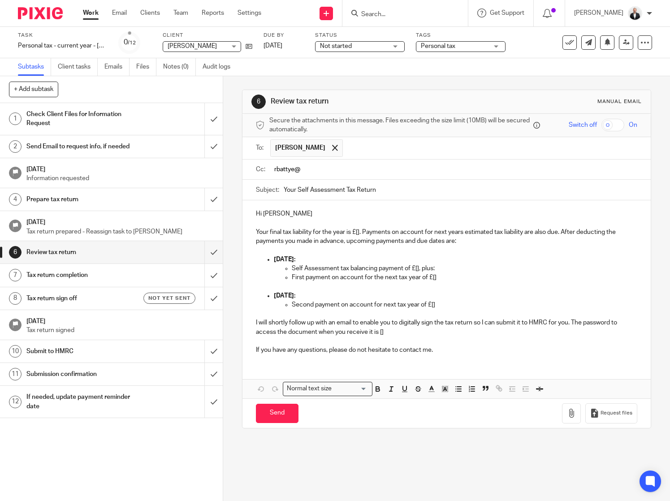
type input "rbattye@"
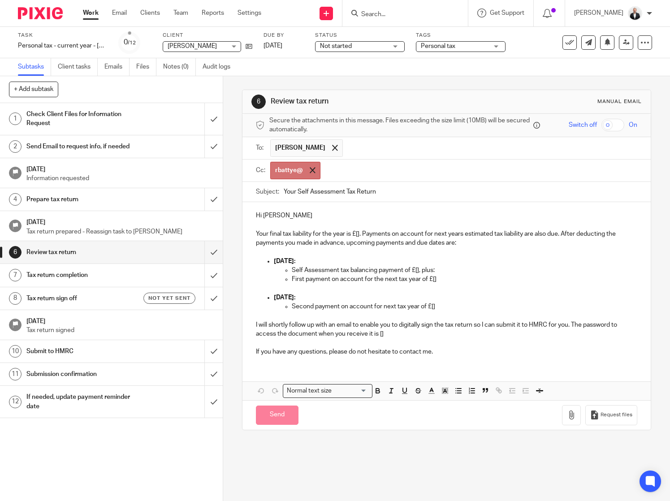
click at [311, 173] on div at bounding box center [312, 170] width 10 height 13
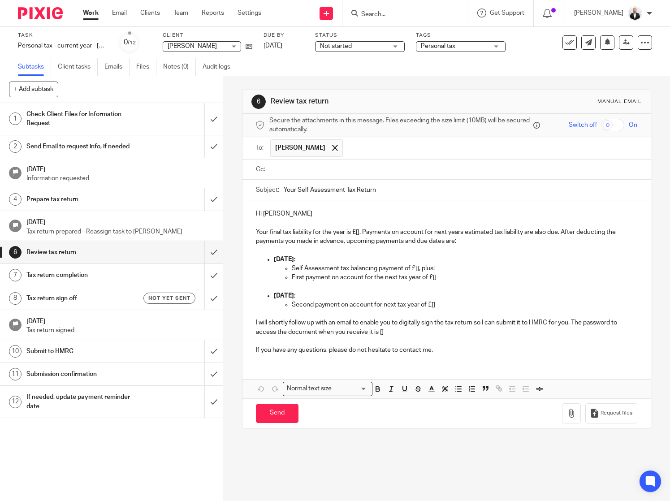
click at [352, 169] on input "text" at bounding box center [452, 169] width 361 height 10
type input "[EMAIL_ADDRESS][DOMAIN_NAME]"
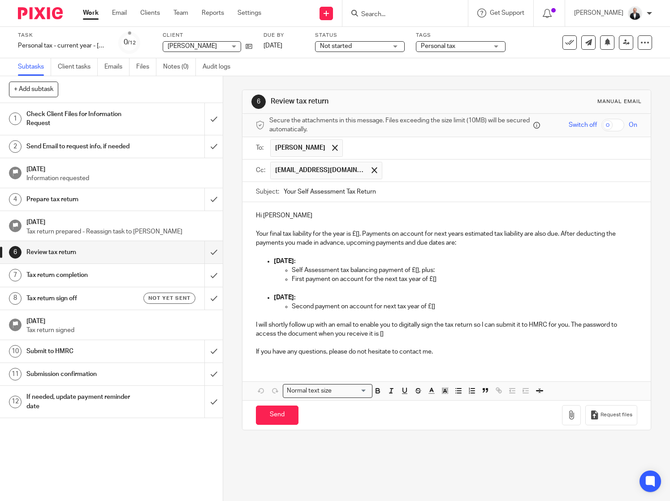
click at [448, 223] on p at bounding box center [447, 224] width 382 height 9
drag, startPoint x: 325, startPoint y: 218, endPoint x: 264, endPoint y: 216, distance: 61.9
click at [264, 216] on p "Hi Mrs Joanne Battye" at bounding box center [447, 215] width 382 height 9
click at [312, 215] on p "Hi Joanne" at bounding box center [447, 215] width 382 height 9
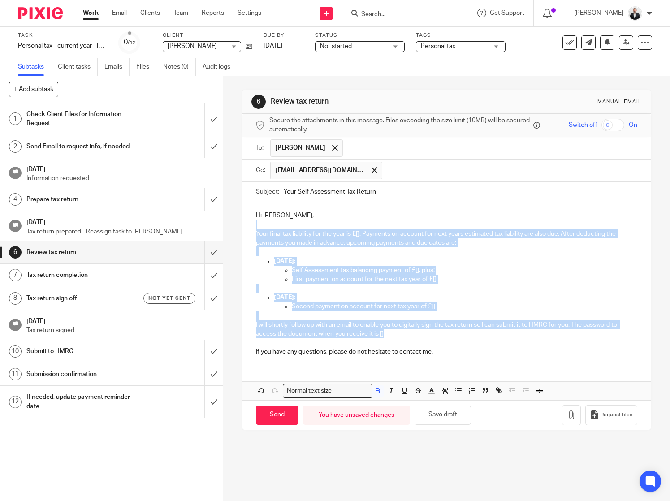
drag, startPoint x: 249, startPoint y: 227, endPoint x: 437, endPoint y: 337, distance: 218.1
click at [437, 337] on div "Hi Joanne, Your final tax liability for the year is £[]. Payments on account fo…" at bounding box center [446, 282] width 409 height 161
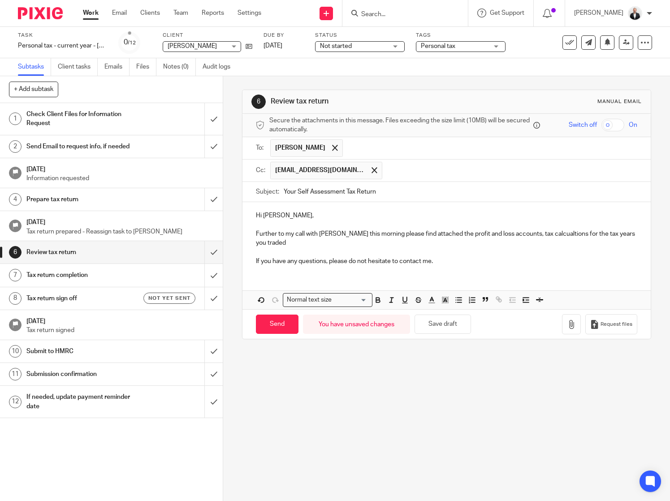
click at [545, 237] on p "Further to my call with Richard this morning please find attached the profit an…" at bounding box center [447, 238] width 382 height 18
click at [551, 230] on p "Further to my call with Richard this morning please find attached the profit an…" at bounding box center [447, 238] width 382 height 18
click at [551, 237] on p "Further to my call with Richard this morning please find attached the profit an…" at bounding box center [447, 238] width 382 height 18
click at [356, 247] on p "Further to my call with Richard this morning please find attached the profit an…" at bounding box center [447, 238] width 382 height 18
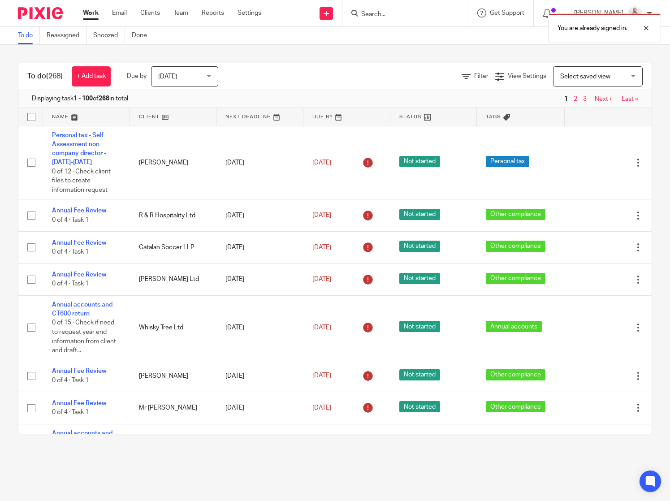
click at [444, 11] on div "You are already signed in." at bounding box center [498, 26] width 326 height 34
click at [407, 13] on div "You are already signed in." at bounding box center [498, 26] width 326 height 34
click at [641, 24] on div at bounding box center [639, 28] width 24 height 11
click at [398, 4] on div at bounding box center [404, 13] width 125 height 26
click at [395, 16] on input "Search" at bounding box center [400, 15] width 81 height 8
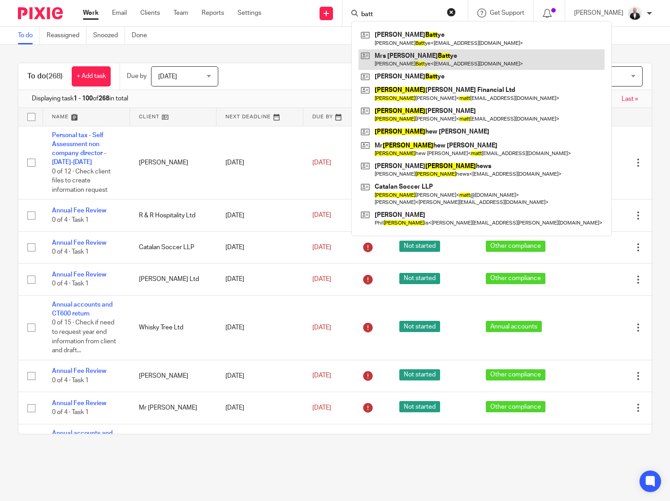
type input "batt"
click at [414, 52] on link at bounding box center [482, 59] width 246 height 21
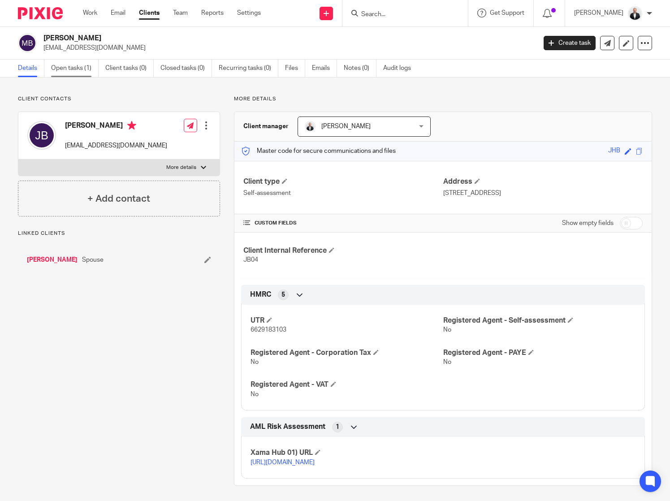
click at [87, 73] on link "Open tasks (1)" at bounding box center [75, 68] width 48 height 17
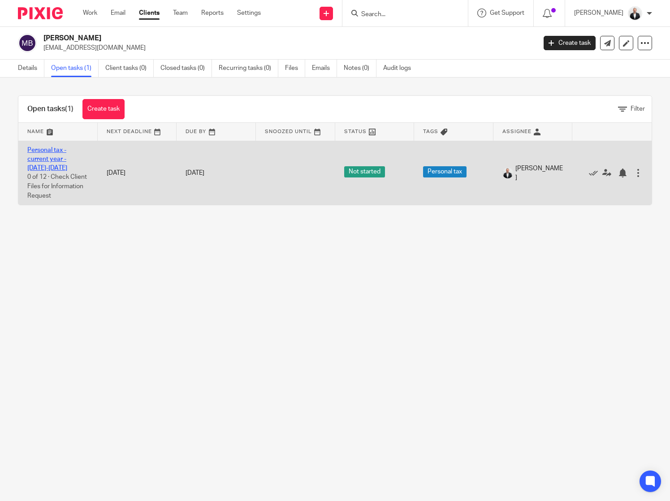
click at [61, 160] on link "Personal tax - current year - [DATE]-[DATE]" at bounding box center [47, 159] width 40 height 25
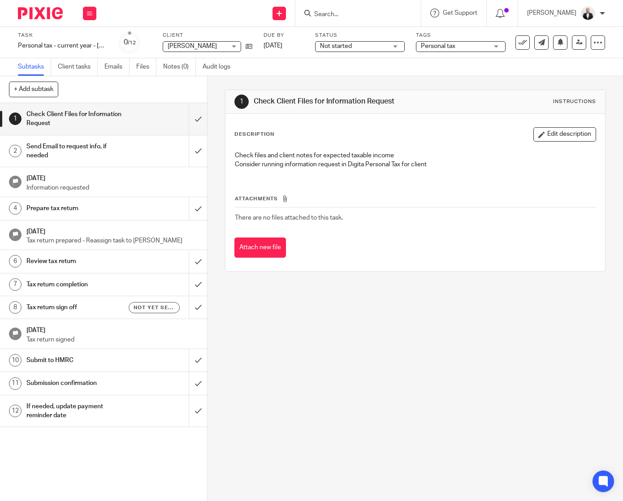
click at [398, 371] on div "1 Check Client Files for Information Request Instructions Description Edit desc…" at bounding box center [414, 288] width 415 height 425
click at [77, 307] on h1 "Tax return sign off" at bounding box center [77, 307] width 102 height 13
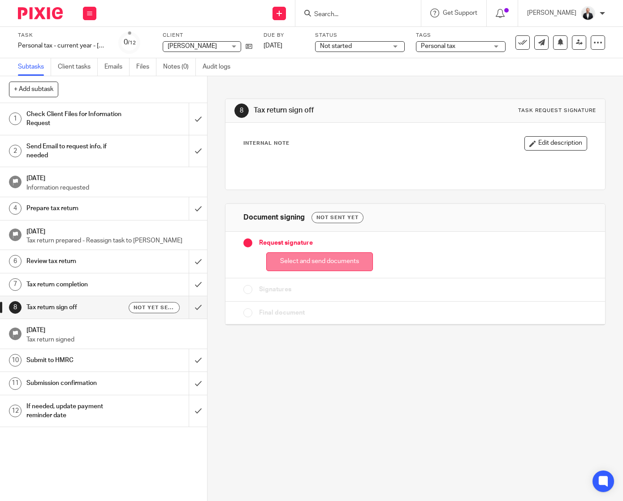
click at [323, 264] on button "Select and send documents" at bounding box center [319, 261] width 107 height 19
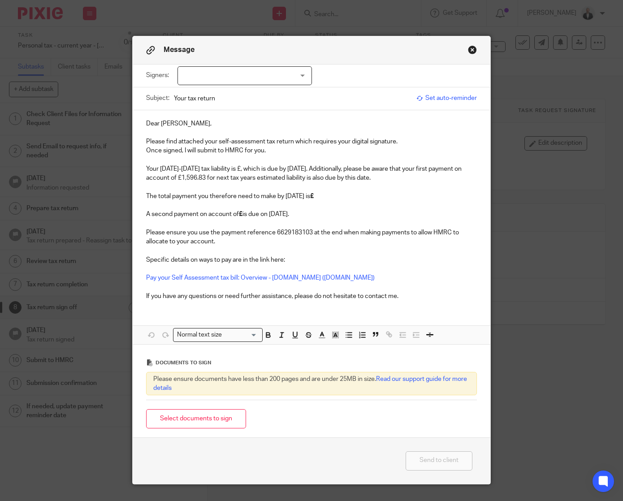
click at [285, 67] on div at bounding box center [244, 75] width 134 height 19
click at [259, 94] on li "Joanne Battye" at bounding box center [242, 94] width 134 height 18
checkbox input "true"
click at [438, 147] on p "Once signed, I will submit to HMRC for you." at bounding box center [311, 150] width 331 height 9
click at [471, 50] on button "Close modal" at bounding box center [472, 49] width 9 height 9
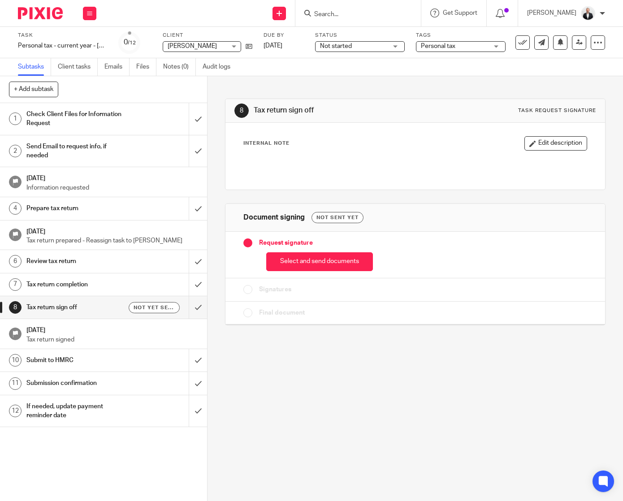
click at [130, 262] on div "Review tax return" at bounding box center [103, 261] width 154 height 13
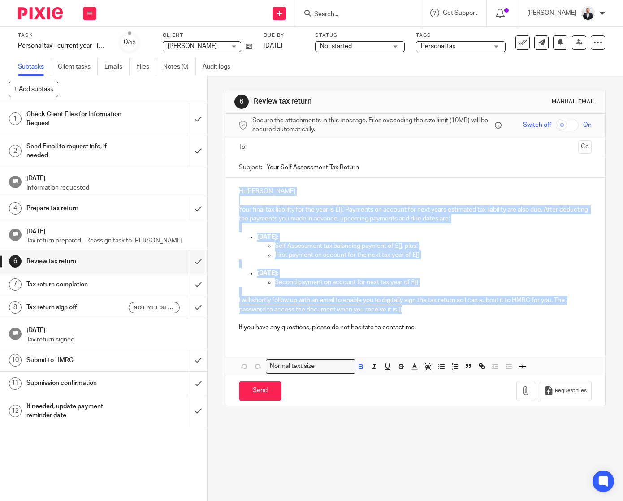
drag, startPoint x: 235, startPoint y: 187, endPoint x: 516, endPoint y: 307, distance: 305.4
click at [516, 307] on div "Hi Mrs Joanne Battye Your final tax liability for the year is £[]. Payments on …" at bounding box center [415, 258] width 380 height 161
click at [82, 457] on div "1 Check Client Files for Information Request 2 Send Email to request info, if n…" at bounding box center [103, 302] width 207 height 398
drag, startPoint x: 231, startPoint y: 202, endPoint x: 472, endPoint y: 305, distance: 262.0
click at [472, 305] on div "Hi Mrs Joanne Battye Your final tax liability for the year is £[]. Payments on …" at bounding box center [415, 258] width 380 height 161
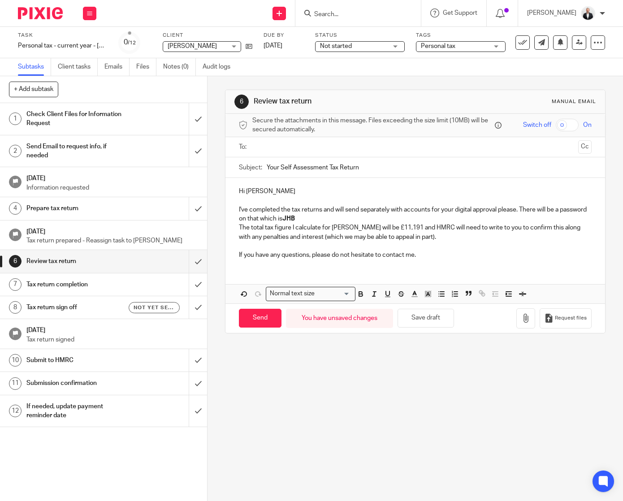
click at [405, 406] on div "6 Review tax return Manual email Secure the attachments in this message. Files …" at bounding box center [414, 288] width 415 height 425
drag, startPoint x: 390, startPoint y: 208, endPoint x: 440, endPoint y: 211, distance: 49.8
click at [440, 211] on p "I've completed the tax returns and will send separately with accounts for your …" at bounding box center [415, 214] width 353 height 18
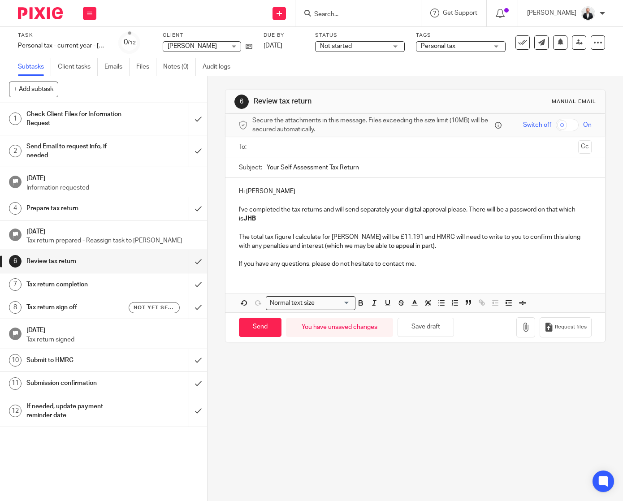
click at [286, 210] on p "I've completed the tax returns and will send separately your digital approval p…" at bounding box center [415, 214] width 353 height 18
click at [333, 238] on p "The total tax figure I calculate for Joanne will be £11,191 and HMRC will need …" at bounding box center [415, 242] width 353 height 18
click at [387, 239] on p "The total tax figure I calculate for you will be £11,191 and HMRC will need to …" at bounding box center [415, 242] width 353 height 18
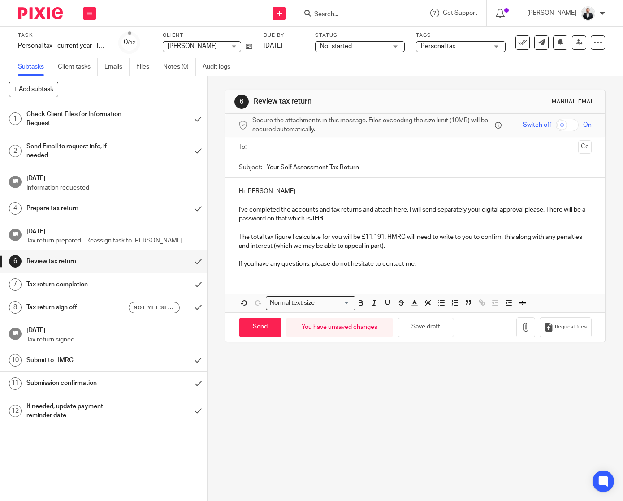
click at [298, 247] on p "The total tax figure I calculate for you will be £11,191. HMRC will need to wri…" at bounding box center [415, 242] width 353 height 18
click at [390, 208] on p "I've completed the accounts and tax returns and attach here. I will send separa…" at bounding box center [415, 214] width 353 height 18
click at [503, 210] on p "I've completed the accounts and tax returns and attach them all here for your r…" at bounding box center [415, 214] width 353 height 18
click at [402, 147] on input "text" at bounding box center [414, 147] width 319 height 10
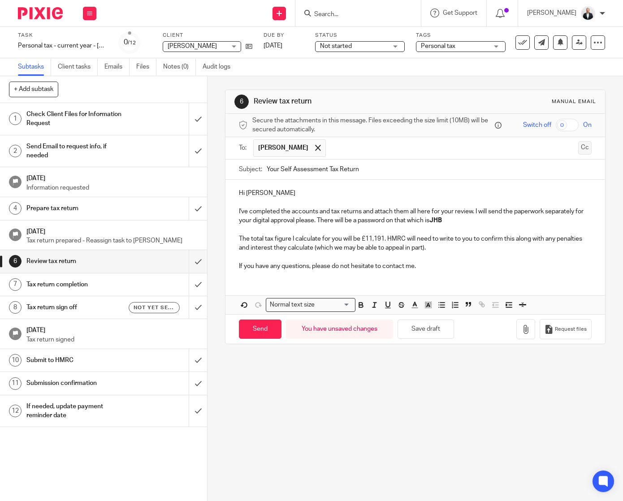
click at [578, 149] on button "Cc" at bounding box center [584, 147] width 13 height 13
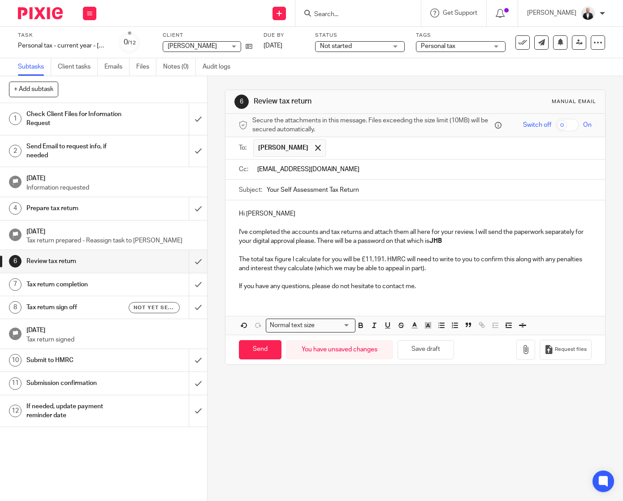
type input "rbattye@hotmail.com"
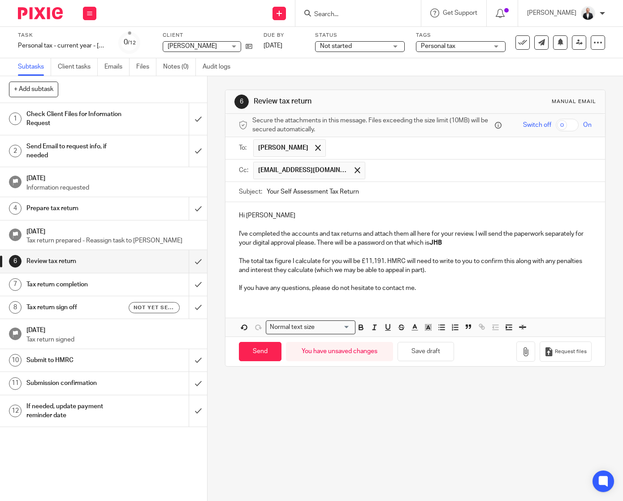
click at [104, 456] on div "1 Check Client Files for Information Request 2 Send Email to request info, if n…" at bounding box center [103, 302] width 207 height 398
click at [354, 171] on span at bounding box center [357, 170] width 6 height 6
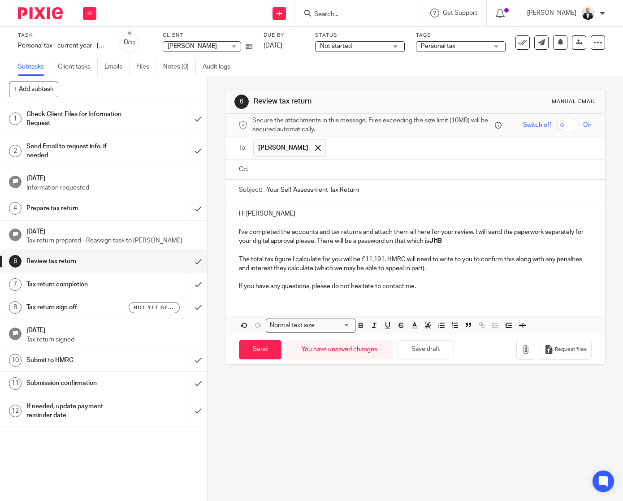
click at [374, 173] on input "text" at bounding box center [421, 169] width 333 height 10
click at [301, 167] on input "rbattye@hotm,ail.co.uk" at bounding box center [421, 169] width 333 height 10
type input "rbattye@hotmail.co.uk"
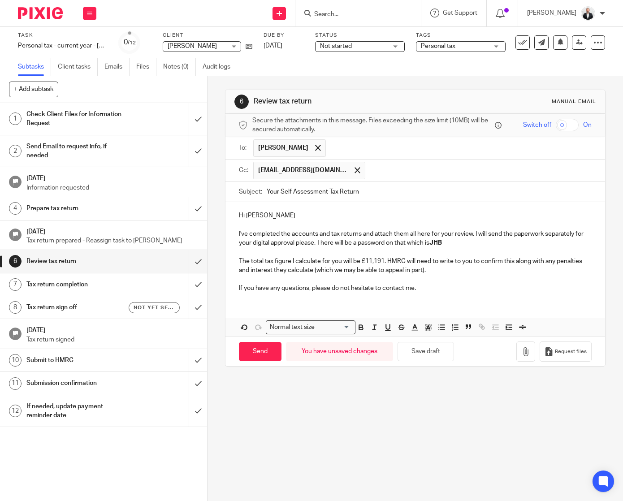
click at [480, 276] on p at bounding box center [415, 279] width 353 height 9
click at [521, 355] on icon "button" at bounding box center [525, 351] width 9 height 9
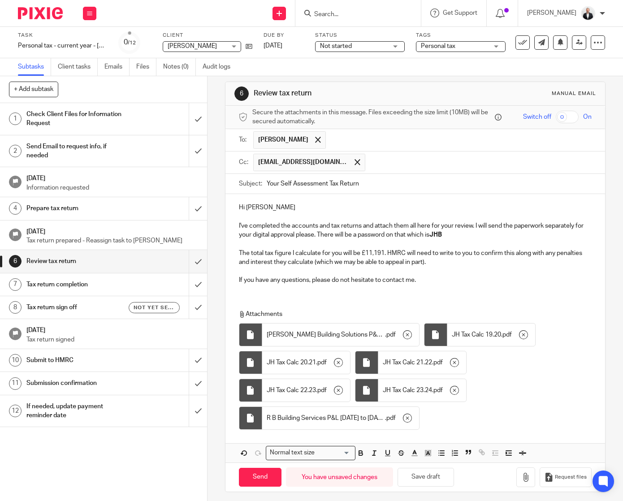
scroll to position [13, 0]
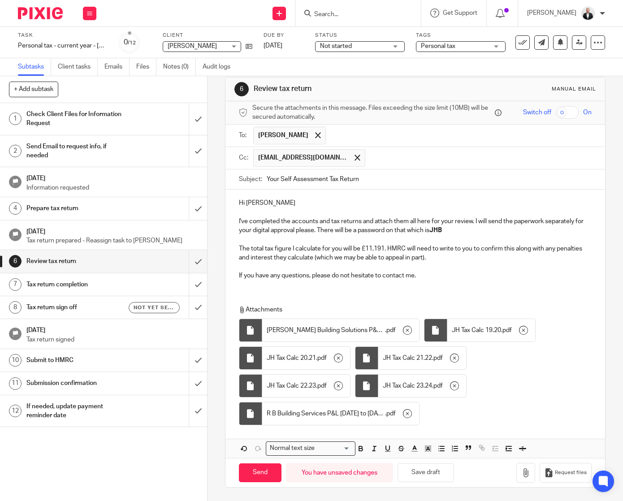
click at [340, 249] on p "The total tax figure I calculate for you will be £11,191. HMRC will need to wri…" at bounding box center [415, 253] width 353 height 18
click at [500, 281] on div "Hi Joanne I've completed the accounts and tax returns and attach them all here …" at bounding box center [415, 238] width 380 height 97
click at [362, 247] on p "The total tax figure I calculate for you for the 4 years in total will be £11,1…" at bounding box center [415, 253] width 353 height 18
click at [463, 284] on div "Hi Joanne I've completed the accounts and tax returns and attach them all here …" at bounding box center [415, 238] width 380 height 97
click at [251, 472] on input "Send" at bounding box center [260, 472] width 43 height 19
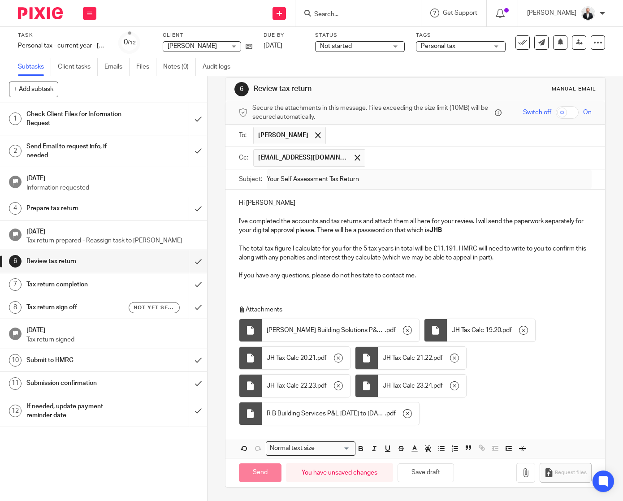
click at [91, 307] on h1 "Tax return sign off" at bounding box center [77, 307] width 102 height 13
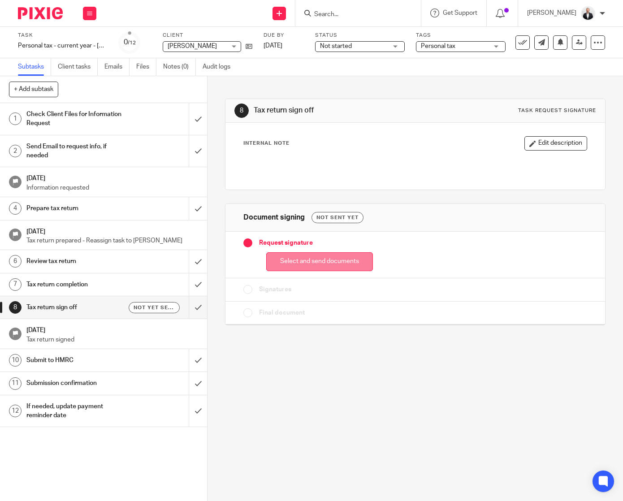
click at [321, 266] on button "Select and send documents" at bounding box center [319, 261] width 107 height 19
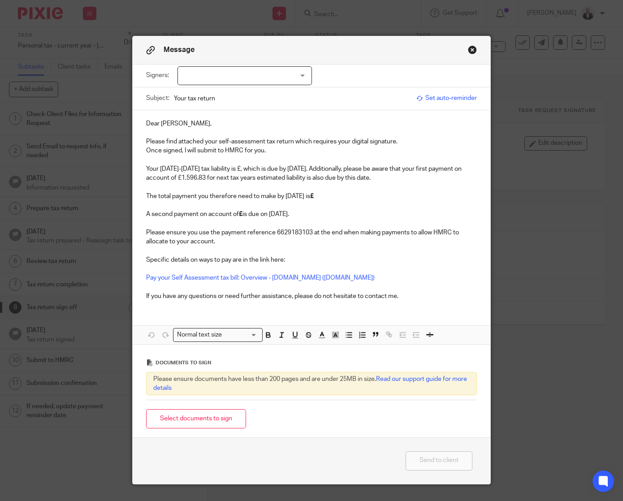
click at [294, 79] on div at bounding box center [244, 75] width 134 height 19
click at [254, 97] on li "Joanne Battye" at bounding box center [242, 94] width 134 height 18
checkbox input "true"
click at [202, 415] on button "Select documents to sign" at bounding box center [196, 418] width 100 height 19
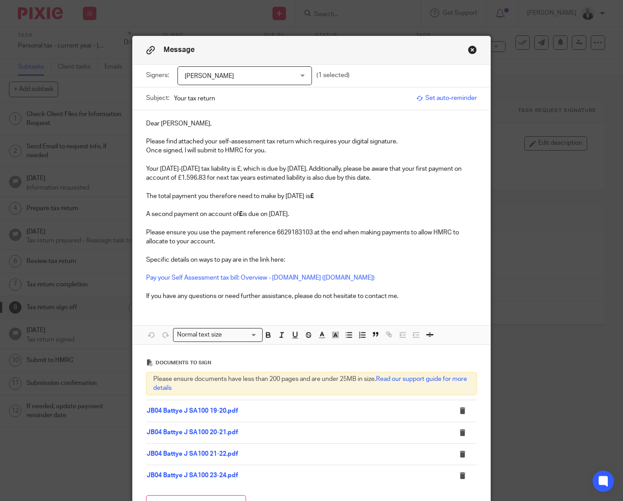
click at [367, 316] on div "Dear Joanne, Please find attached your self-assessment tax return which require…" at bounding box center [312, 227] width 358 height 234
click at [459, 414] on icon at bounding box center [462, 410] width 7 height 7
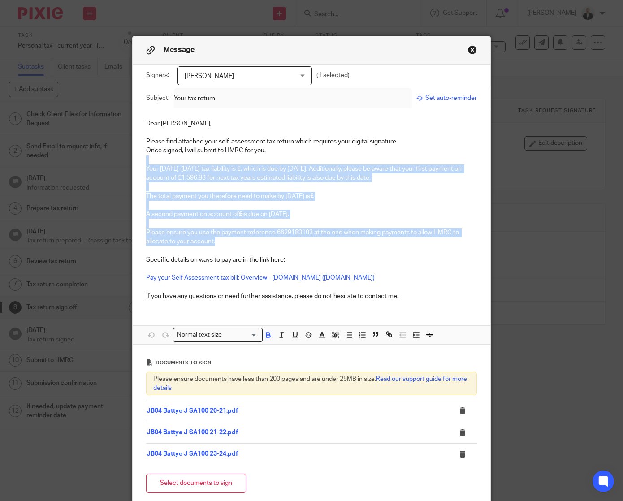
drag, startPoint x: 143, startPoint y: 157, endPoint x: 356, endPoint y: 243, distance: 230.4
click at [356, 243] on div "Dear Joanne, Please find attached your self-assessment tax return which require…" at bounding box center [312, 208] width 358 height 197
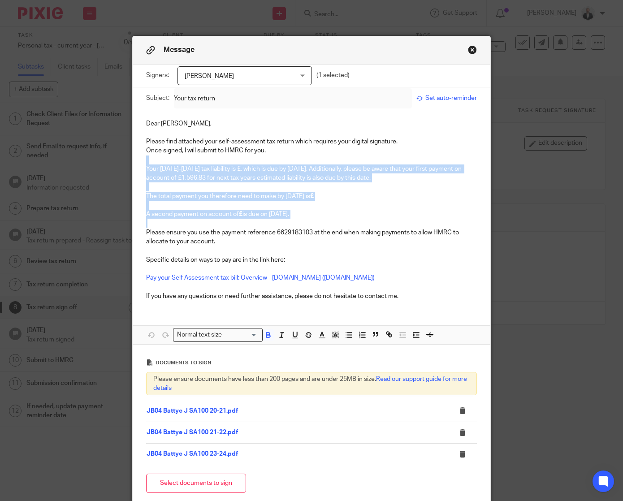
drag, startPoint x: 143, startPoint y: 163, endPoint x: 351, endPoint y: 227, distance: 218.2
click at [351, 227] on div "Dear Joanne, Please find attached your self-assessment tax return which require…" at bounding box center [312, 208] width 358 height 197
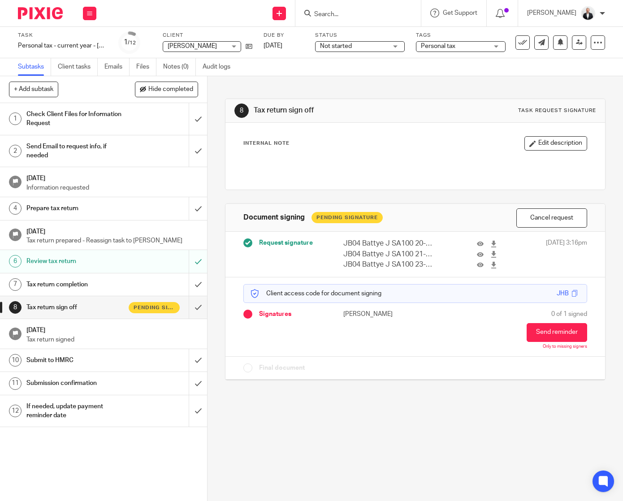
click at [390, 13] on input "Search" at bounding box center [353, 15] width 81 height 8
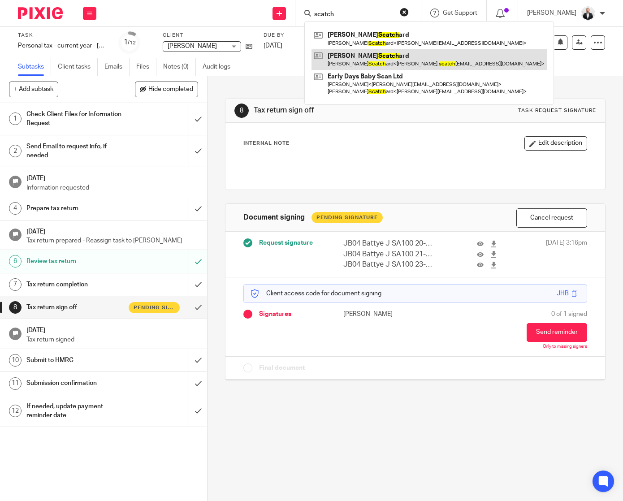
type input "scatch"
click at [386, 55] on link at bounding box center [428, 59] width 235 height 21
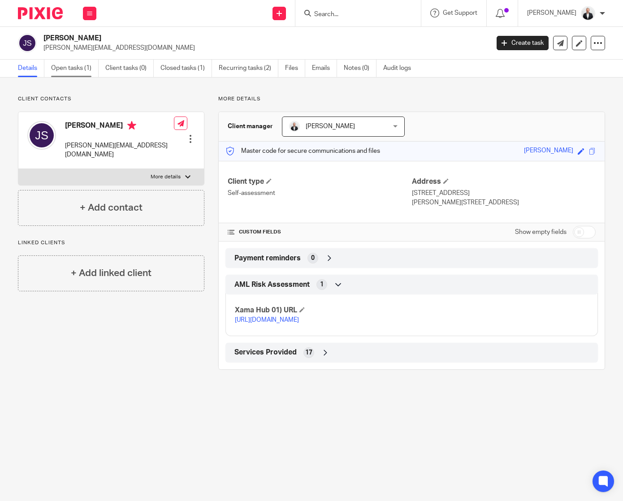
click at [82, 69] on link "Open tasks (1)" at bounding box center [75, 68] width 48 height 17
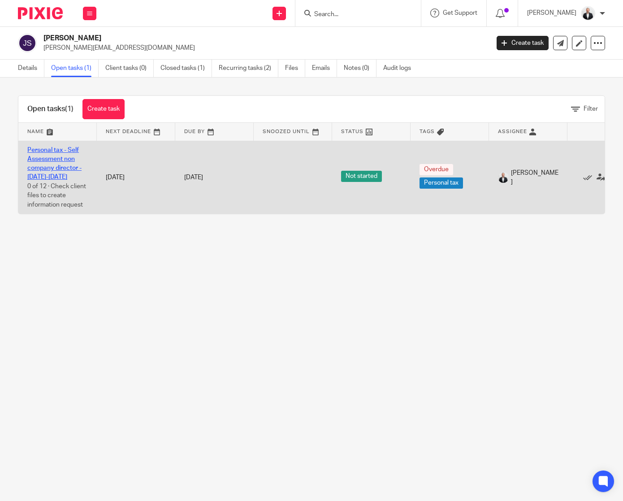
click at [67, 168] on link "Personal tax - Self Assessment non company director - [DATE]-[DATE]" at bounding box center [54, 164] width 54 height 34
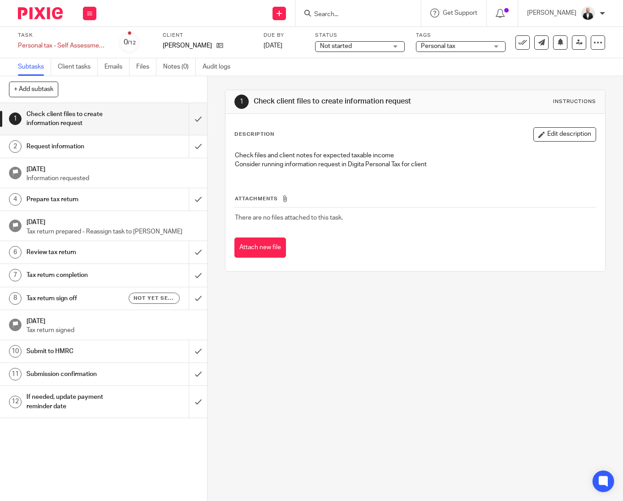
click at [106, 355] on h1 "Submit to HMRC" at bounding box center [77, 351] width 102 height 13
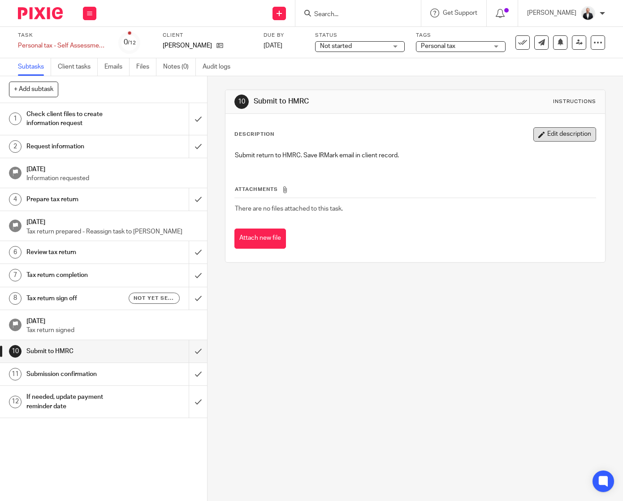
click at [570, 133] on button "Edit description" at bounding box center [564, 134] width 63 height 14
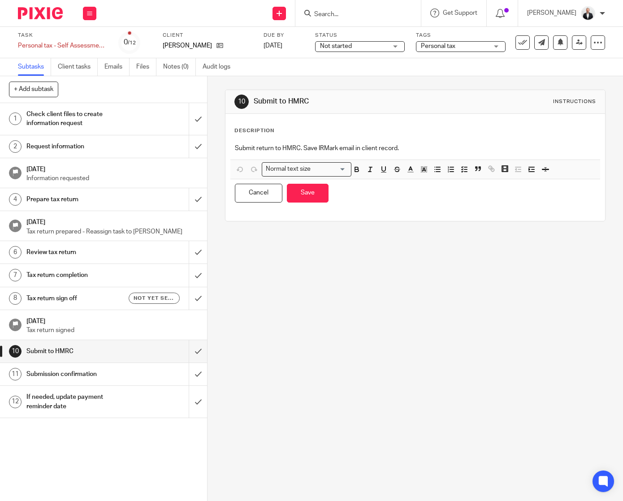
click at [480, 149] on p "Submit return to HMRC. Save IRMark email in client record." at bounding box center [415, 148] width 361 height 9
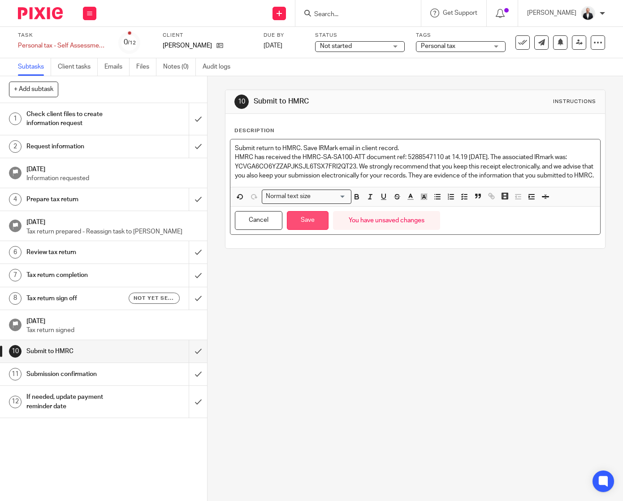
click at [316, 230] on button "Save" at bounding box center [308, 220] width 42 height 19
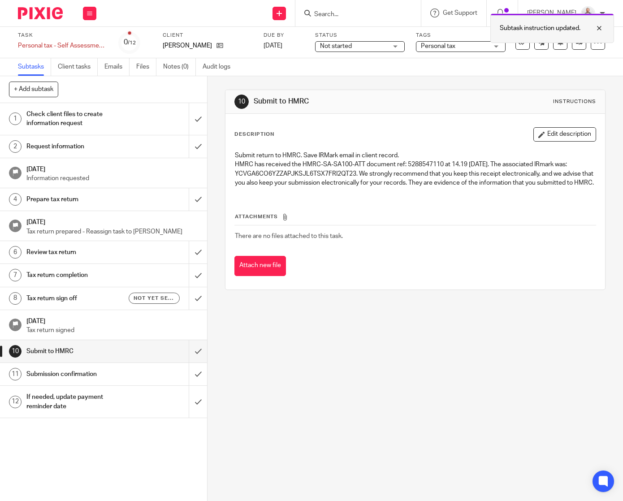
click at [602, 34] on div "Subtask instruction updated." at bounding box center [552, 28] width 124 height 30
click at [518, 46] on icon at bounding box center [522, 42] width 9 height 9
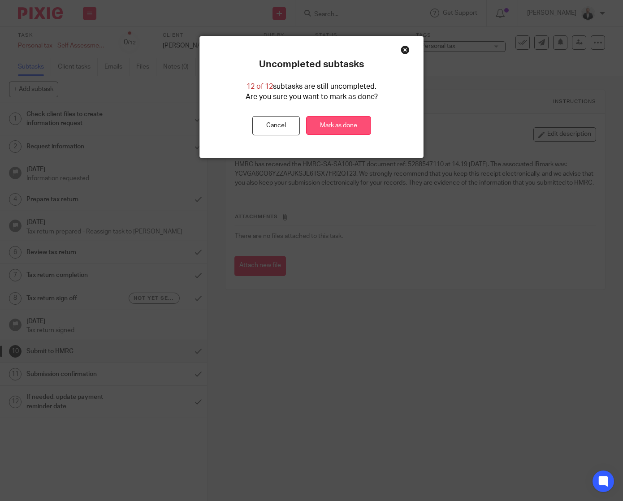
click at [351, 128] on link "Mark as done" at bounding box center [338, 125] width 65 height 19
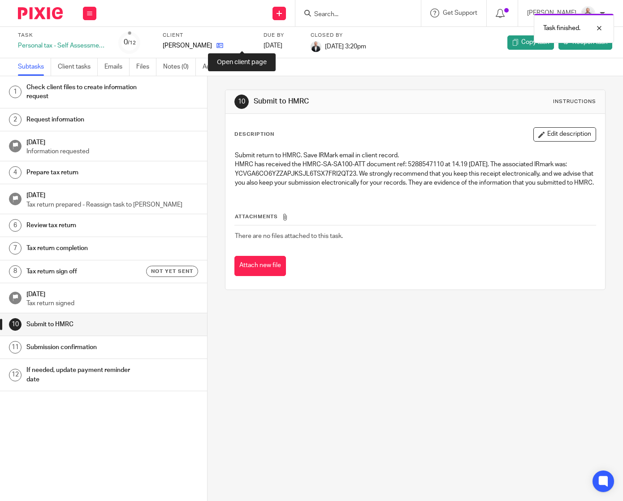
click at [223, 46] on icon at bounding box center [219, 45] width 7 height 7
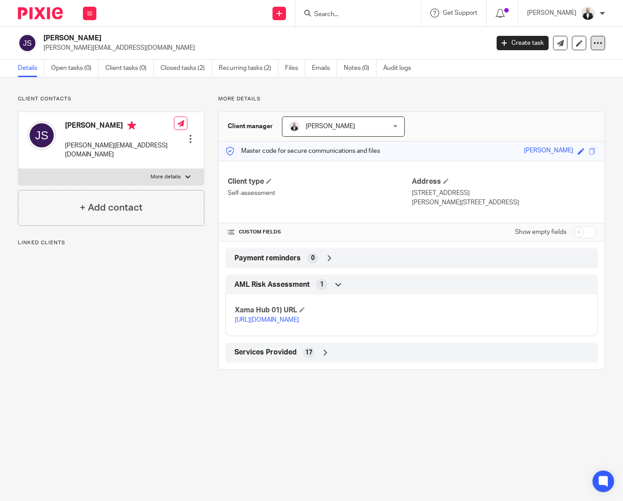
click at [593, 46] on icon at bounding box center [597, 43] width 9 height 9
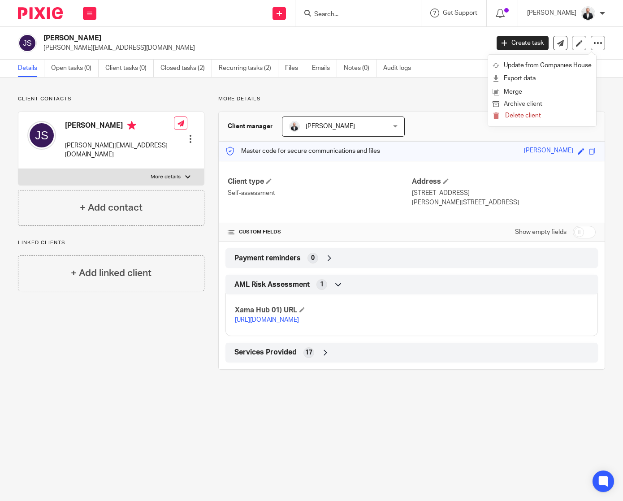
click at [566, 104] on button "Archive client" at bounding box center [542, 105] width 99 height 12
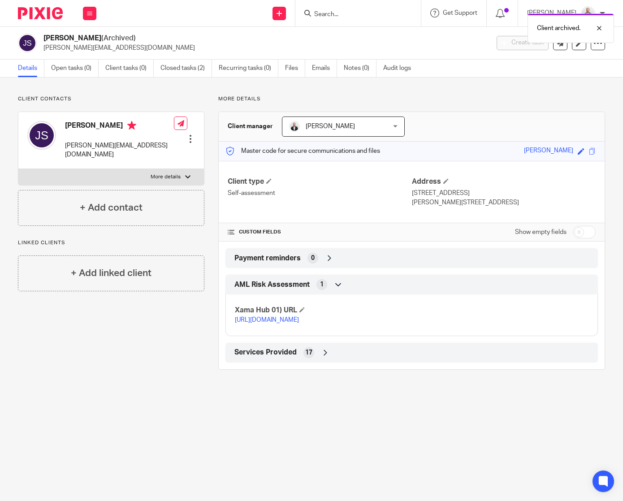
click at [355, 16] on div "Client archived." at bounding box center [462, 26] width 303 height 34
click at [596, 28] on div at bounding box center [592, 28] width 24 height 11
click at [355, 11] on input "Search" at bounding box center [353, 15] width 81 height 8
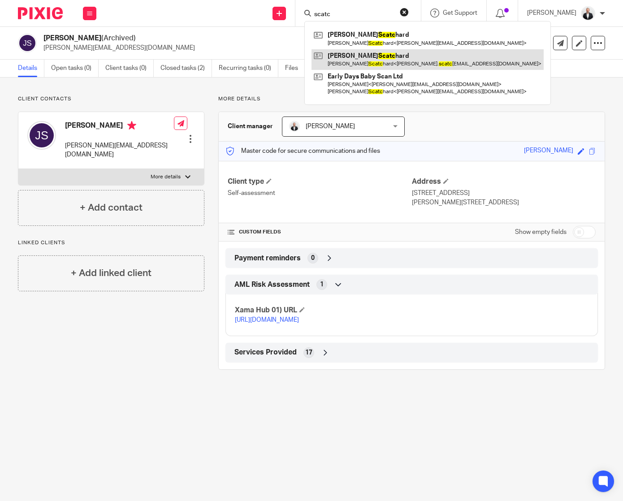
type input "scatc"
click at [395, 51] on link at bounding box center [427, 59] width 232 height 21
